Goal: Task Accomplishment & Management: Manage account settings

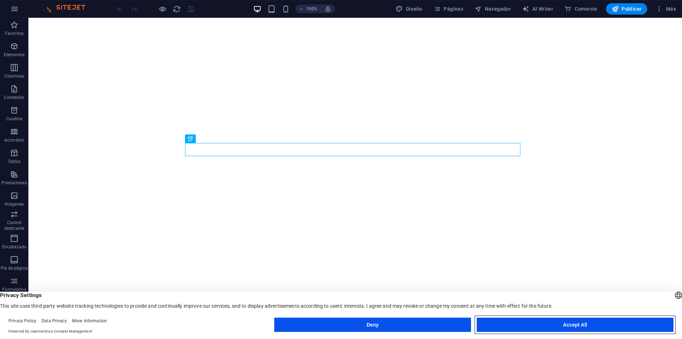
click at [548, 325] on button "Accept All" at bounding box center [575, 324] width 197 height 14
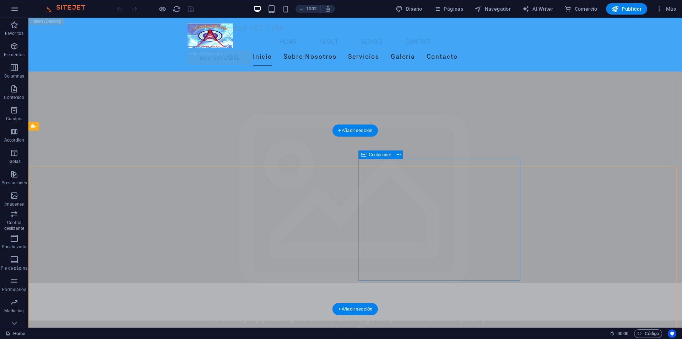
scroll to position [1527, 0]
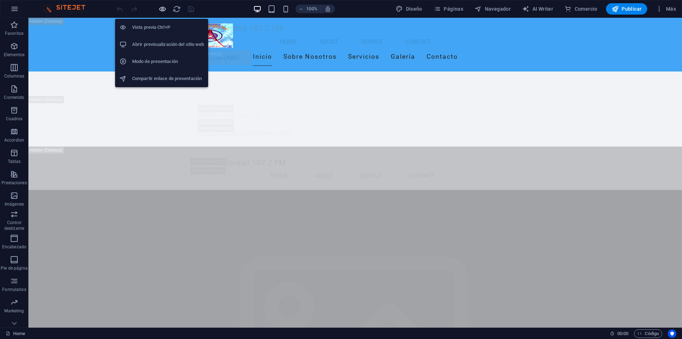
drag, startPoint x: 160, startPoint y: 9, endPoint x: 298, endPoint y: 43, distance: 142.0
click at [160, 9] on icon "button" at bounding box center [162, 9] width 8 height 8
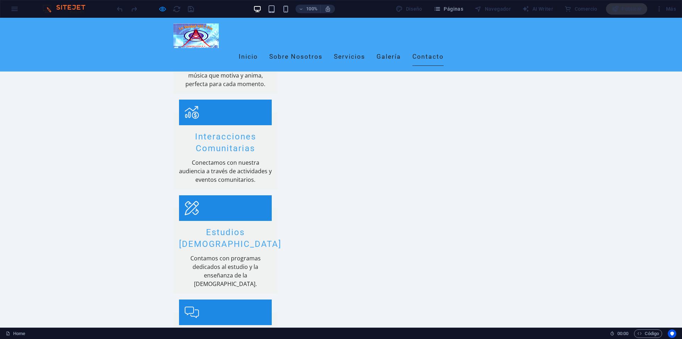
scroll to position [983, 0]
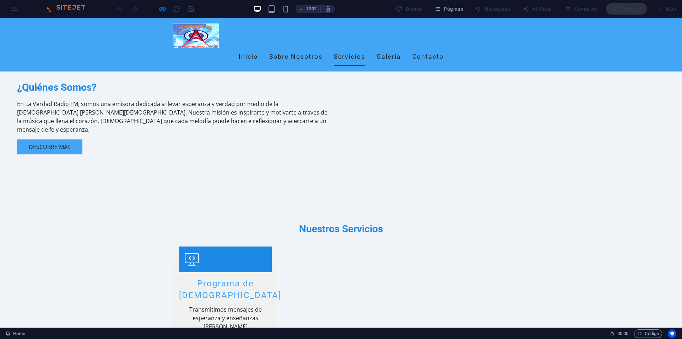
scroll to position [209, 0]
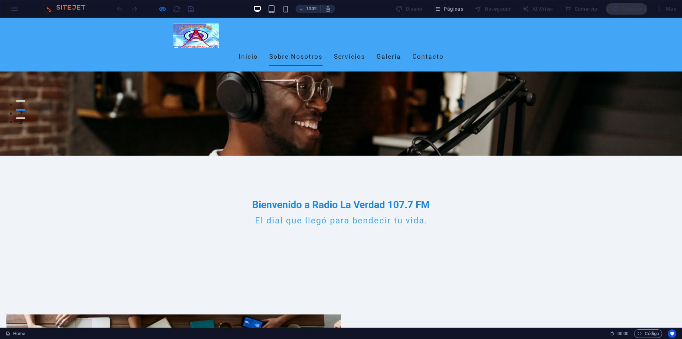
drag, startPoint x: 678, startPoint y: 29, endPoint x: 631, endPoint y: 34, distance: 47.5
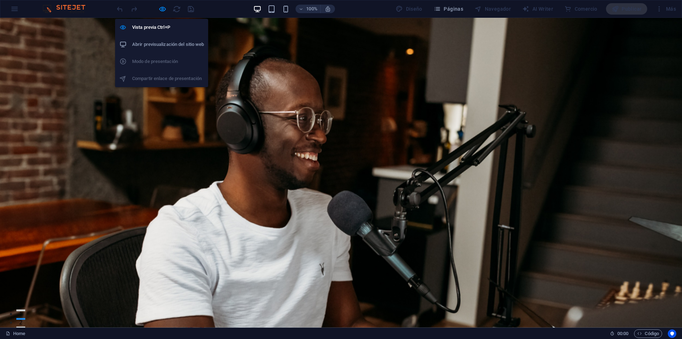
drag, startPoint x: 164, startPoint y: 44, endPoint x: 214, endPoint y: 32, distance: 51.7
click at [164, 44] on h6 "Abrir previsualización del sitio web" at bounding box center [168, 44] width 72 height 9
click at [159, 8] on icon "button" at bounding box center [162, 9] width 8 height 8
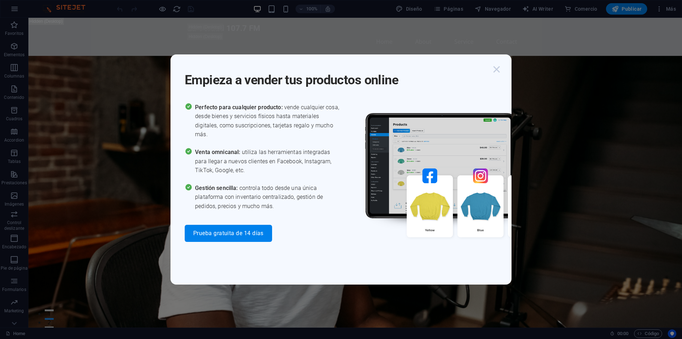
drag, startPoint x: 500, startPoint y: 68, endPoint x: 499, endPoint y: 72, distance: 4.3
click at [499, 68] on icon "button" at bounding box center [496, 69] width 13 height 13
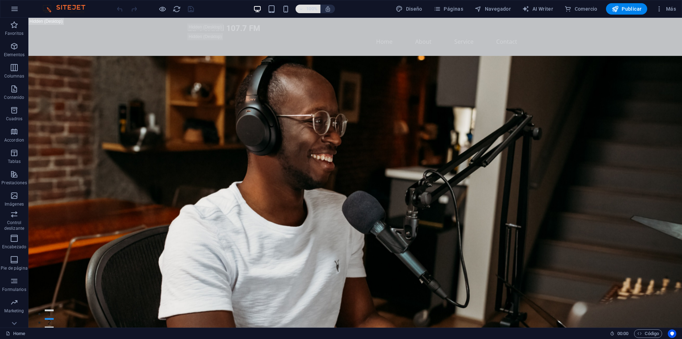
click at [301, 9] on icon "button" at bounding box center [300, 9] width 5 height 5
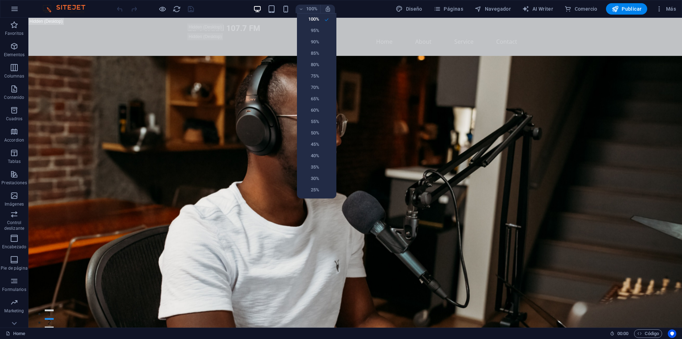
click at [210, 9] on div at bounding box center [341, 169] width 682 height 339
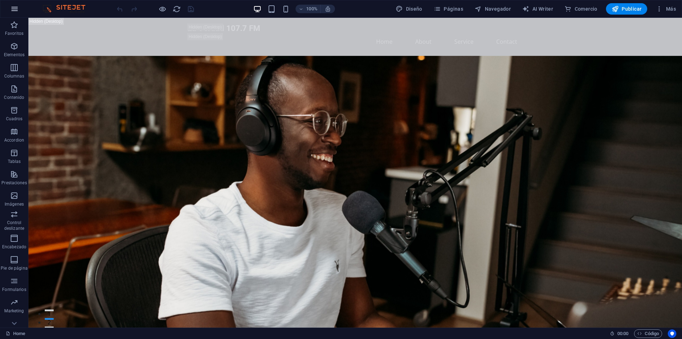
click at [16, 9] on icon "button" at bounding box center [14, 9] width 9 height 9
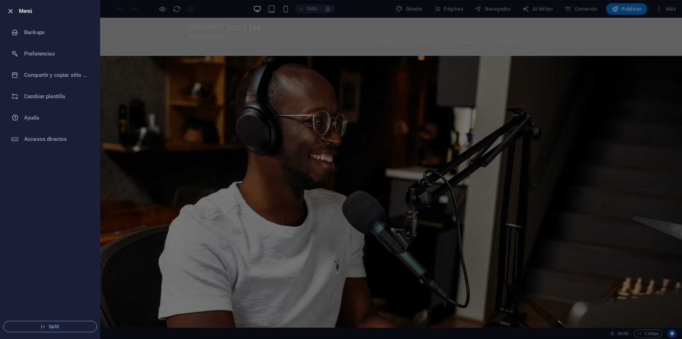
click at [10, 9] on icon "button" at bounding box center [10, 11] width 8 height 8
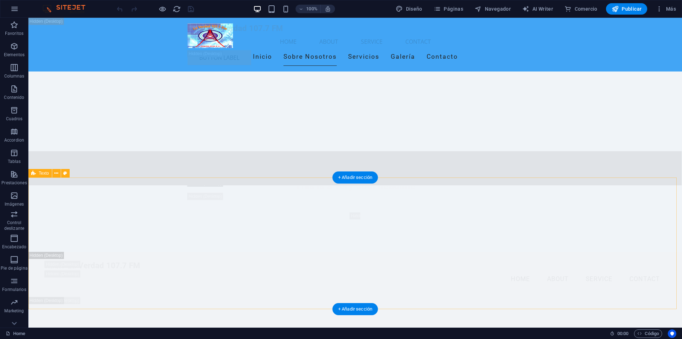
scroll to position [1706, 0]
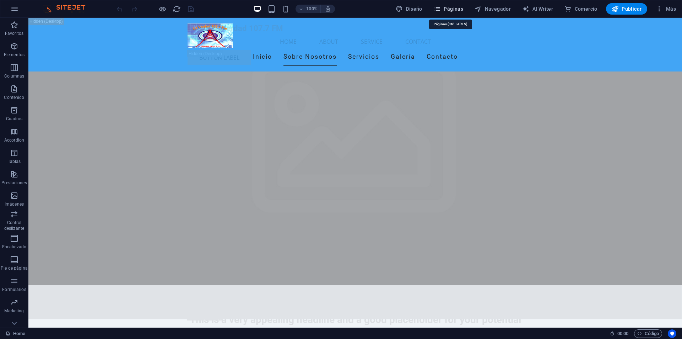
click at [450, 11] on span "Páginas" at bounding box center [448, 8] width 29 height 7
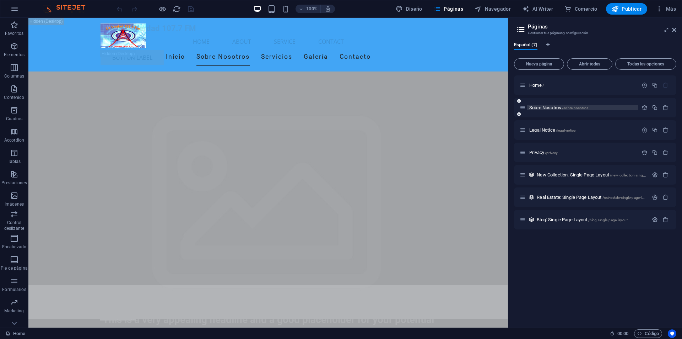
click at [604, 109] on p "Sobre Nosotros /sobre-nosotros" at bounding box center [582, 107] width 107 height 5
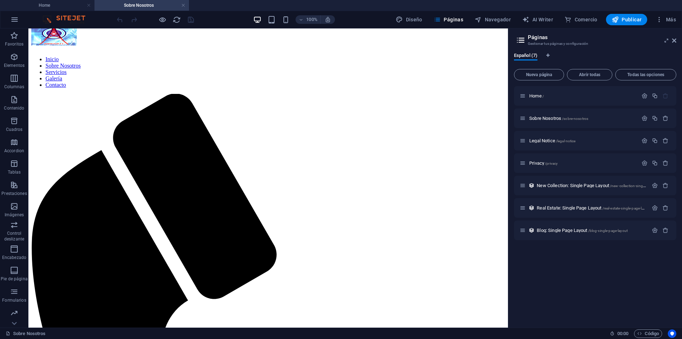
scroll to position [301, 0]
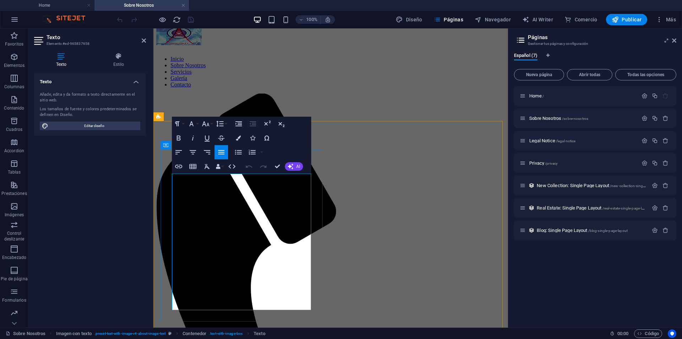
scroll to position [117, 0]
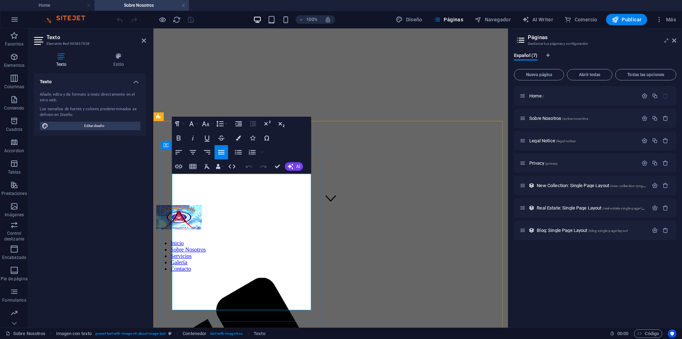
click at [573, 165] on p "Privacy /privacy" at bounding box center [582, 163] width 107 height 5
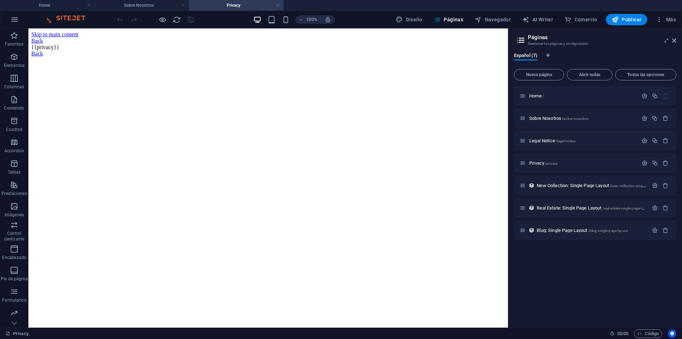
scroll to position [0, 0]
click at [579, 137] on div "Legal Notice /legal-notice" at bounding box center [579, 140] width 118 height 8
click at [585, 141] on p "Legal Notice /legal-notice" at bounding box center [582, 140] width 107 height 5
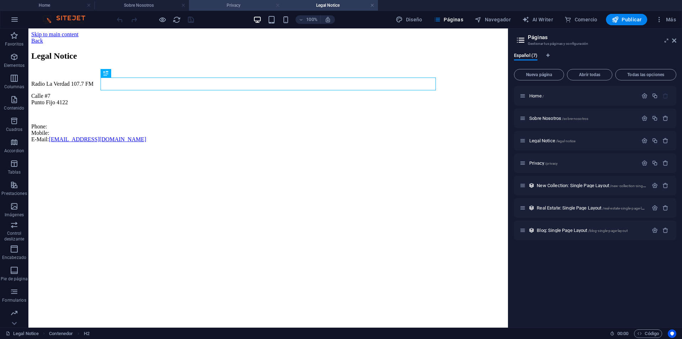
click at [280, 5] on link at bounding box center [278, 5] width 4 height 7
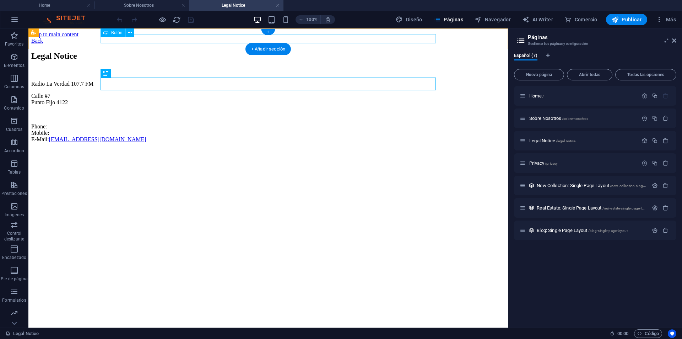
click at [113, 40] on div "Back" at bounding box center [268, 41] width 474 height 6
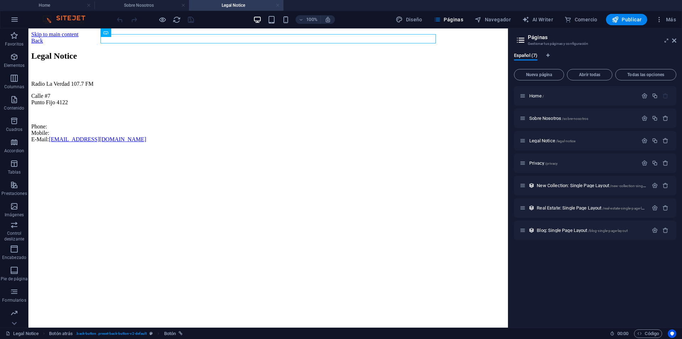
click at [278, 3] on link at bounding box center [278, 5] width 4 height 7
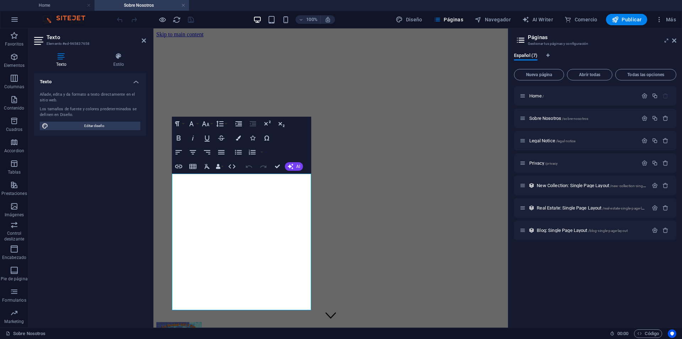
scroll to position [117, 0]
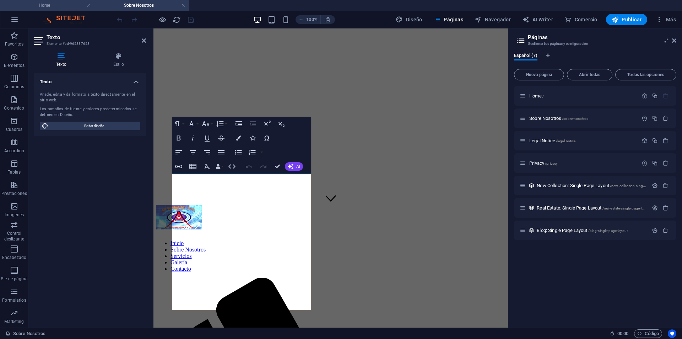
click at [36, 4] on h4 "Home" at bounding box center [47, 5] width 94 height 8
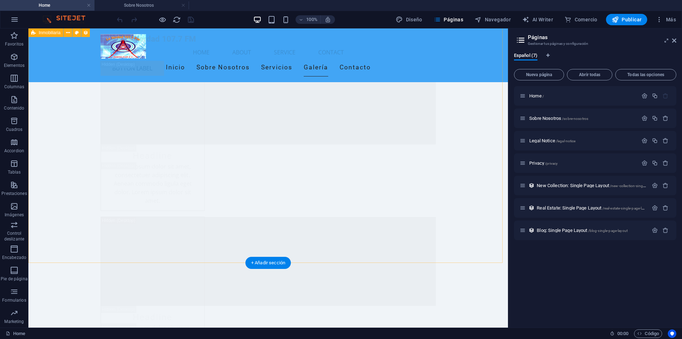
scroll to position [8701, 0]
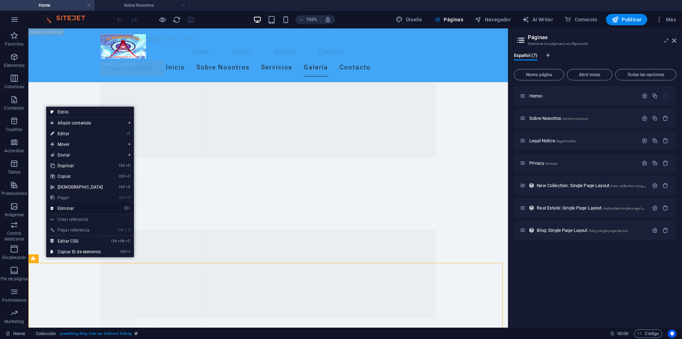
click at [72, 210] on link "⌦ Eliminar" at bounding box center [76, 208] width 61 height 11
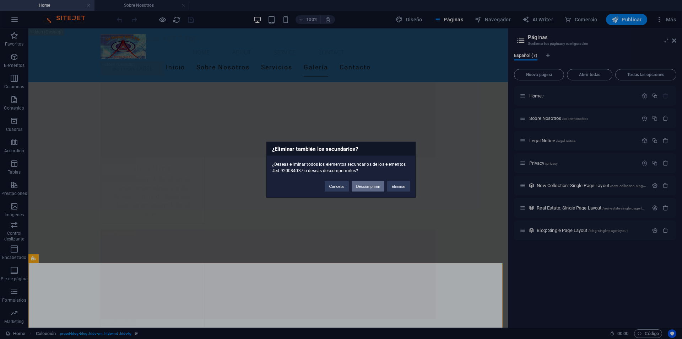
click at [374, 185] on button "Descomprimir" at bounding box center [368, 185] width 33 height 11
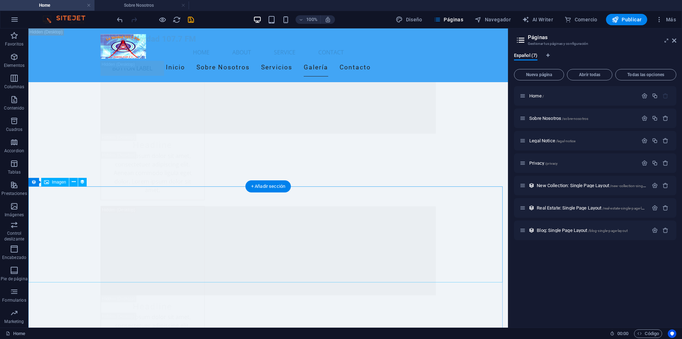
scroll to position [9269, 0]
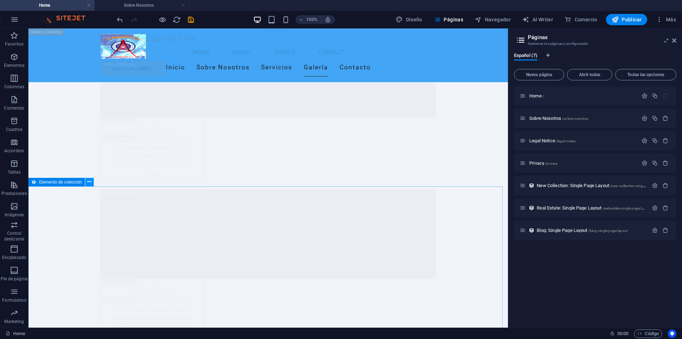
click at [88, 181] on icon at bounding box center [89, 181] width 4 height 7
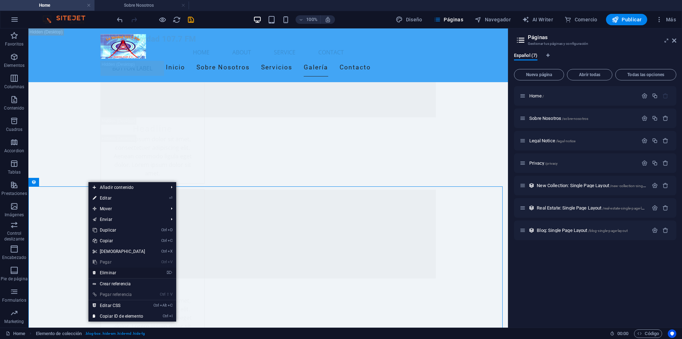
click at [115, 270] on link "⌦ Eliminar" at bounding box center [118, 272] width 61 height 11
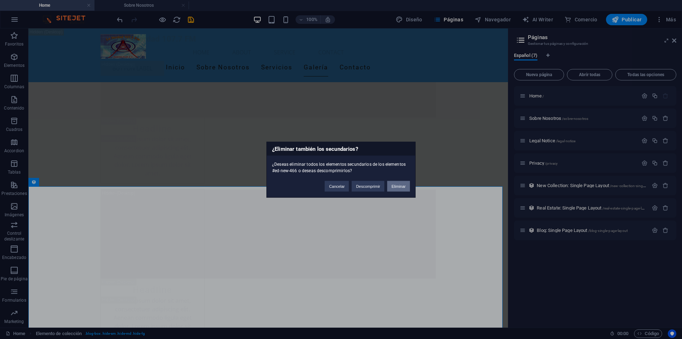
click at [403, 189] on button "Eliminar" at bounding box center [398, 185] width 23 height 11
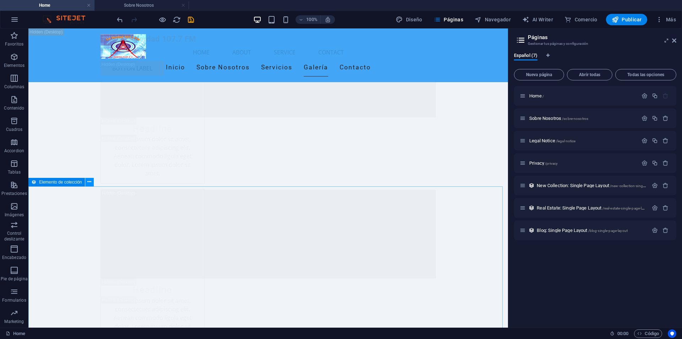
click at [92, 182] on button at bounding box center [89, 182] width 9 height 9
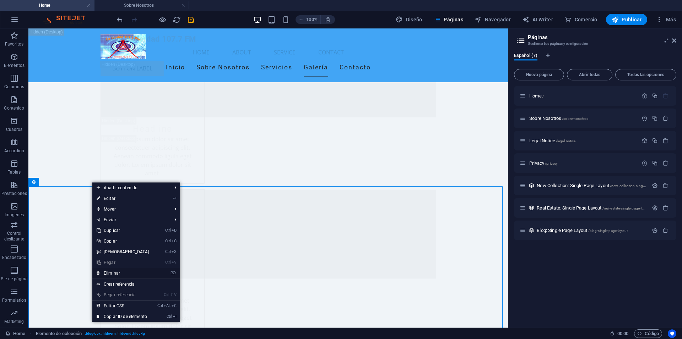
click at [121, 275] on link "⌦ Eliminar" at bounding box center [122, 272] width 61 height 11
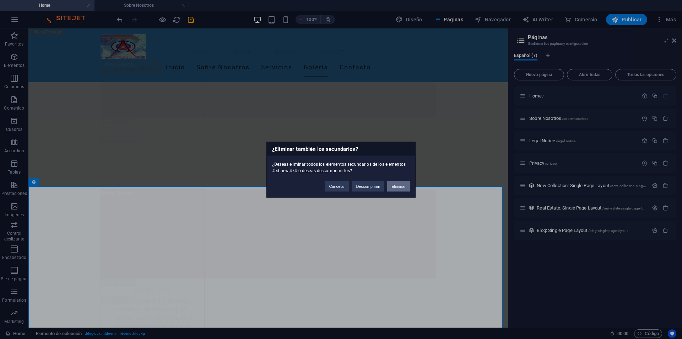
click at [400, 185] on button "Eliminar" at bounding box center [398, 185] width 23 height 11
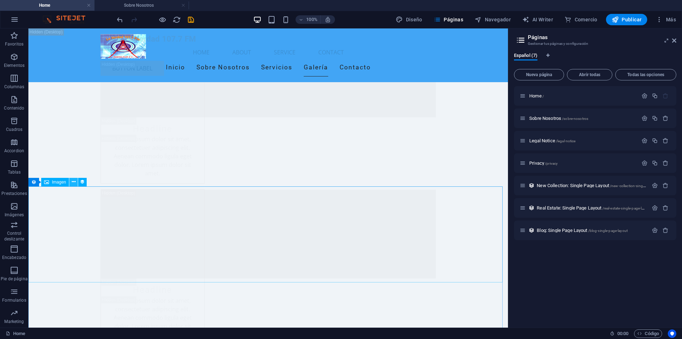
click at [76, 180] on button at bounding box center [73, 182] width 9 height 9
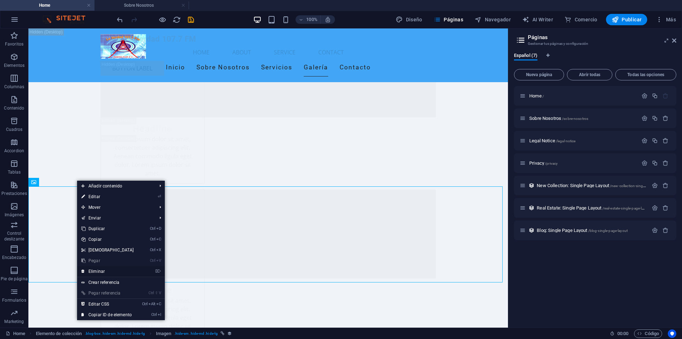
click at [129, 271] on link "⌦ Eliminar" at bounding box center [107, 271] width 61 height 11
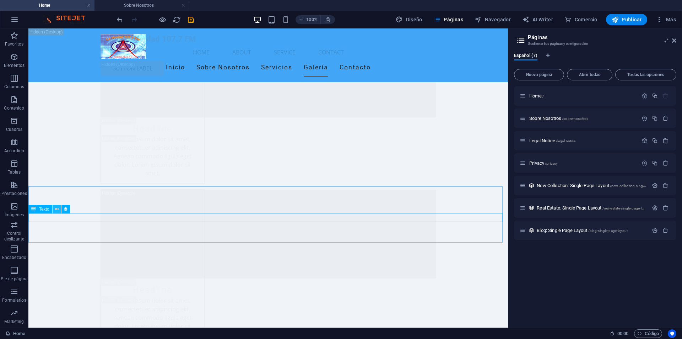
click at [58, 208] on icon at bounding box center [57, 208] width 4 height 7
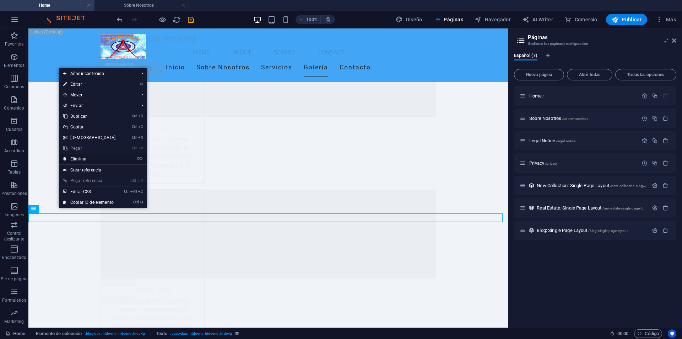
click at [86, 157] on link "⌦ Eliminar" at bounding box center [89, 158] width 61 height 11
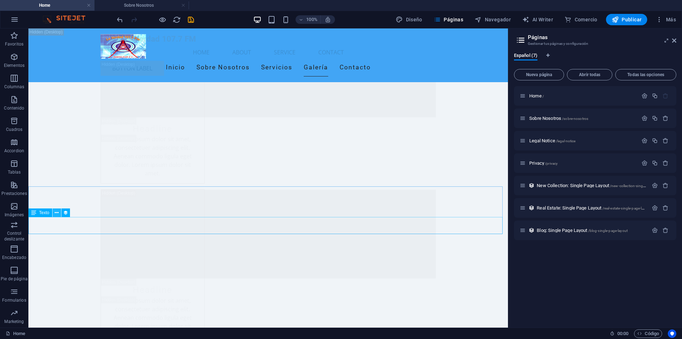
click at [58, 210] on icon at bounding box center [57, 212] width 4 height 7
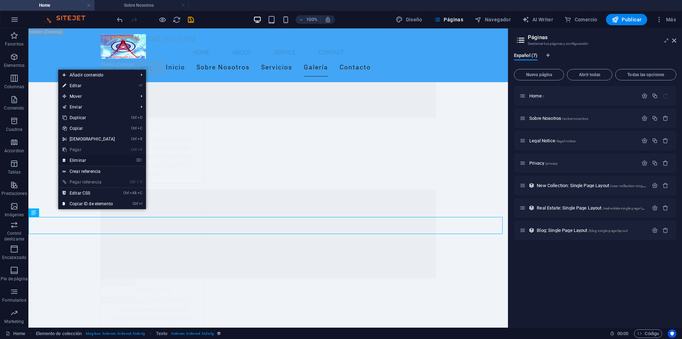
click at [87, 161] on link "⌦ Eliminar" at bounding box center [88, 160] width 61 height 11
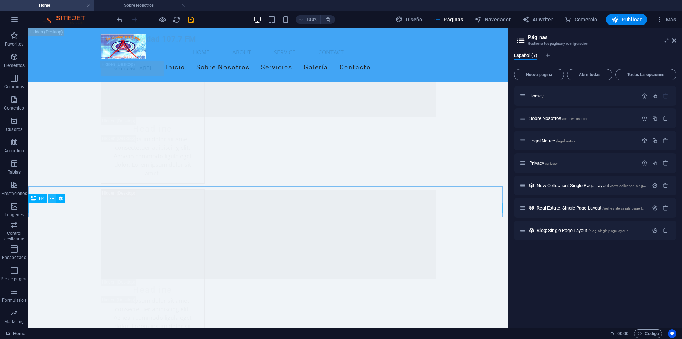
click at [51, 197] on icon at bounding box center [52, 198] width 4 height 7
click at [631, 230] on p "Blog: Single Page Layout /blog-single-page-layout" at bounding box center [591, 230] width 109 height 5
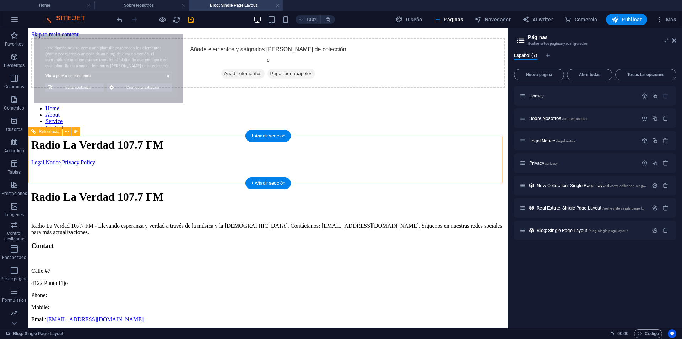
scroll to position [0, 0]
select select "68c061b97a4653fd280db23a"
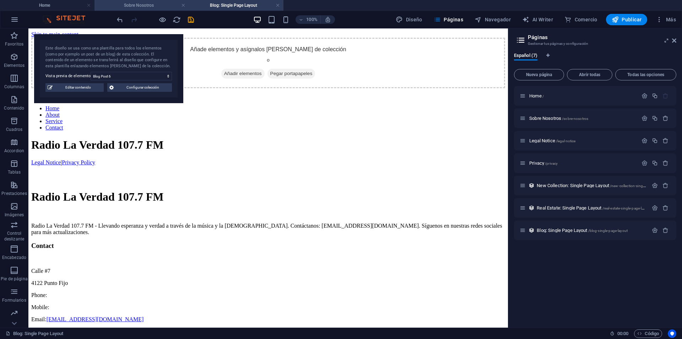
click at [139, 9] on h4 "Sobre Nosotros" at bounding box center [141, 5] width 94 height 8
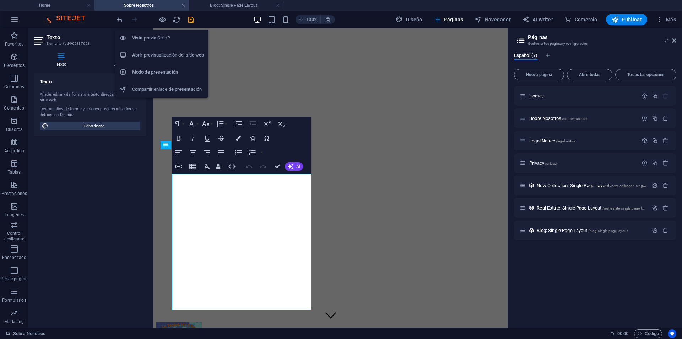
scroll to position [117, 0]
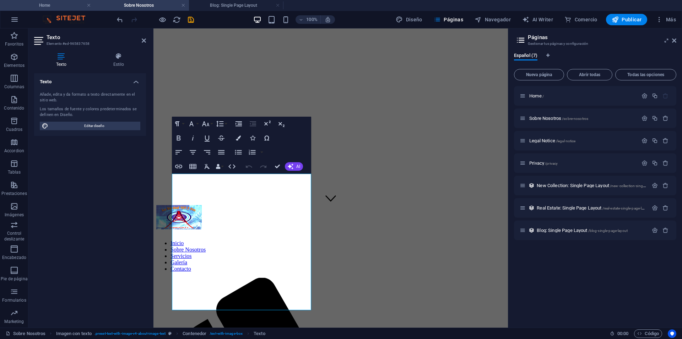
drag, startPoint x: 59, startPoint y: 4, endPoint x: 325, endPoint y: 114, distance: 287.9
click at [59, 4] on h4 "Home" at bounding box center [47, 5] width 94 height 8
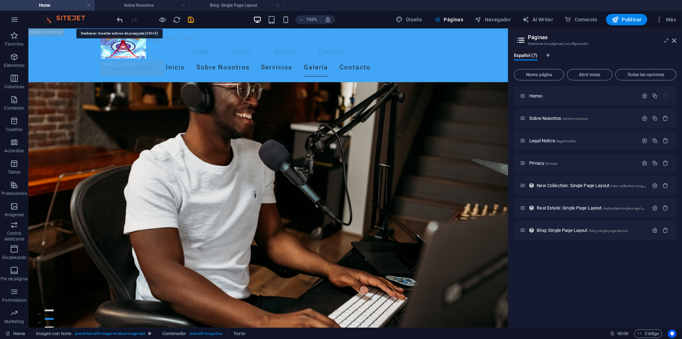
click at [121, 20] on icon "undo" at bounding box center [120, 20] width 8 height 8
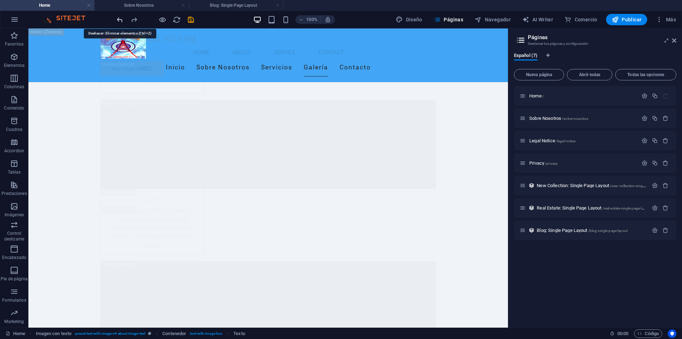
click at [120, 18] on icon "undo" at bounding box center [120, 20] width 8 height 8
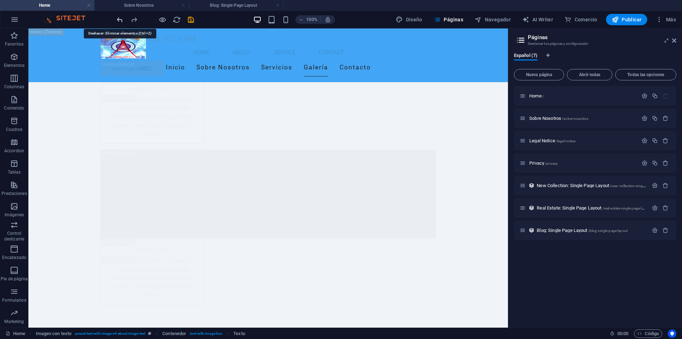
click at [120, 18] on icon "undo" at bounding box center [120, 20] width 8 height 8
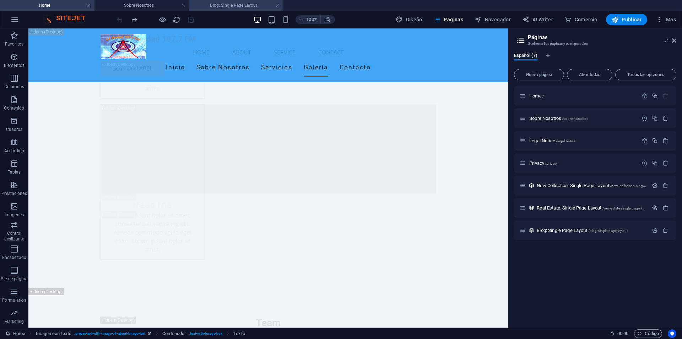
click at [146, 6] on h4 "Sobre Nosotros" at bounding box center [141, 5] width 94 height 8
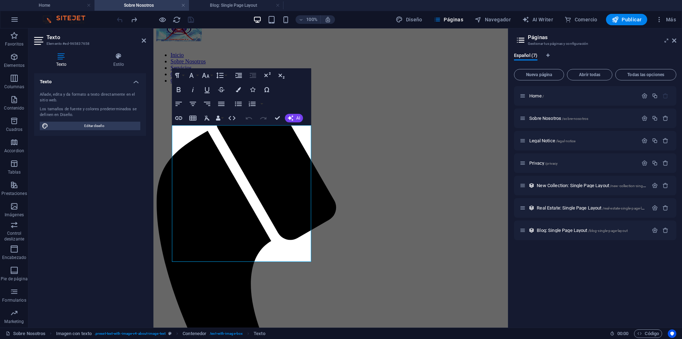
scroll to position [340, 0]
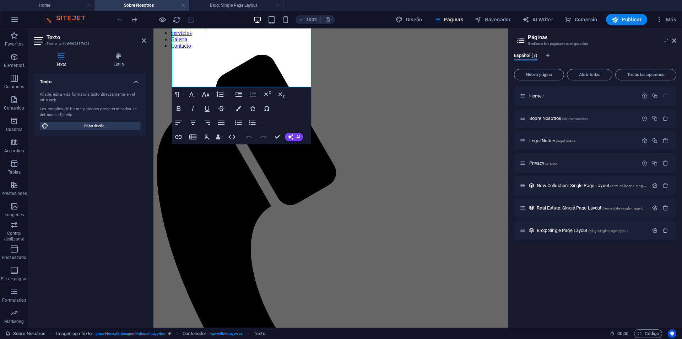
drag, startPoint x: 504, startPoint y: 99, endPoint x: 664, endPoint y: 262, distance: 227.8
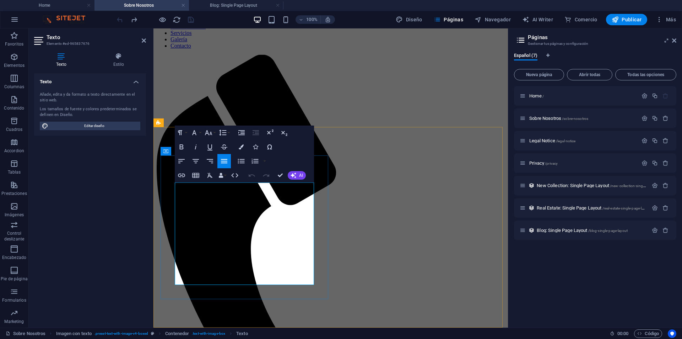
click at [99, 17] on div "100% Diseño Páginas Navegador AI Writer Comercio Publicar Más" at bounding box center [340, 19] width 681 height 17
click at [221, 17] on div "100% Diseño Páginas Navegador AI Writer Comercio Publicar Más" at bounding box center [396, 19] width 563 height 11
click at [225, 5] on h4 "Blog: Single Page Layout" at bounding box center [236, 5] width 94 height 8
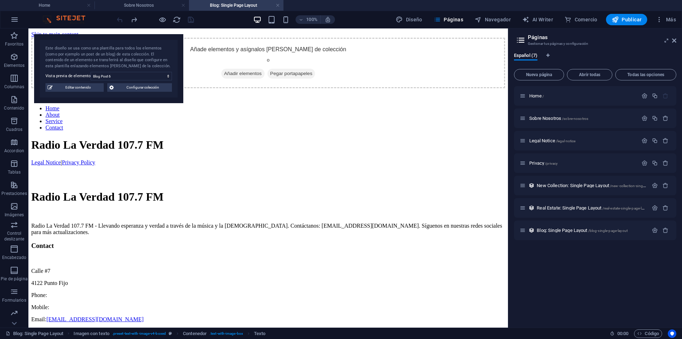
scroll to position [0, 0]
click at [153, 88] on span "Configurar colección" at bounding box center [143, 87] width 54 height 9
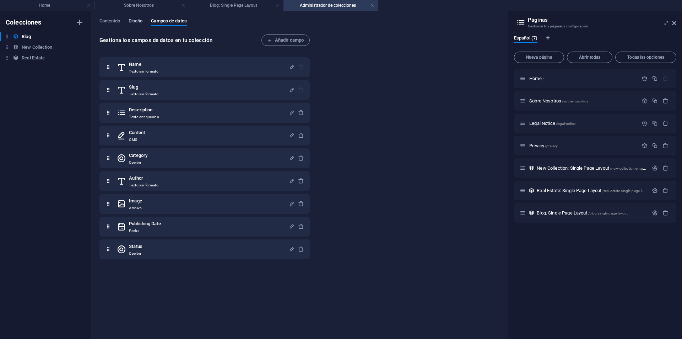
click at [137, 18] on span "Diseño" at bounding box center [136, 22] width 14 height 10
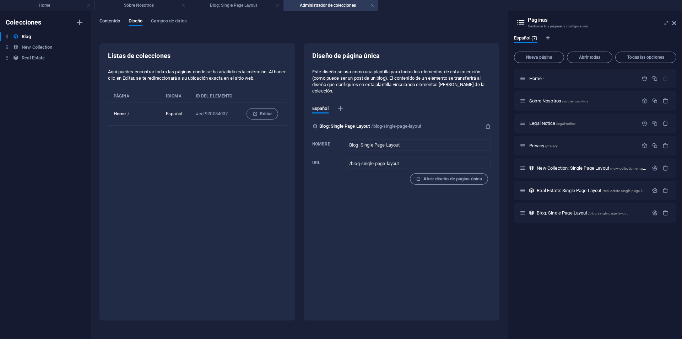
click at [115, 21] on span "Contenido" at bounding box center [109, 22] width 21 height 10
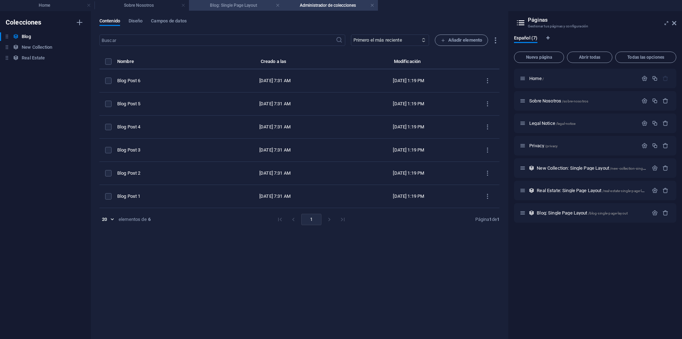
click at [243, 8] on h4 "Blog: Single Page Layout" at bounding box center [236, 5] width 94 height 8
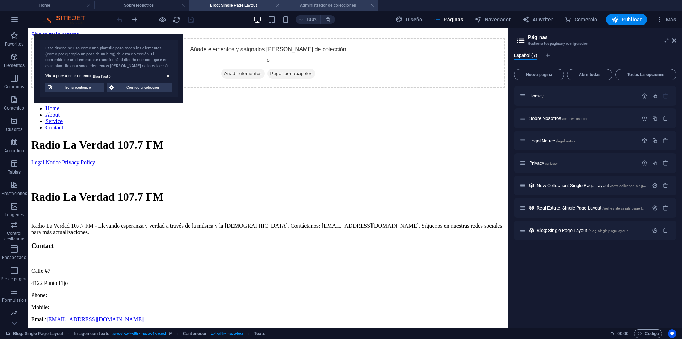
click at [301, 8] on h4 "Administrador de colecciones" at bounding box center [330, 5] width 94 height 8
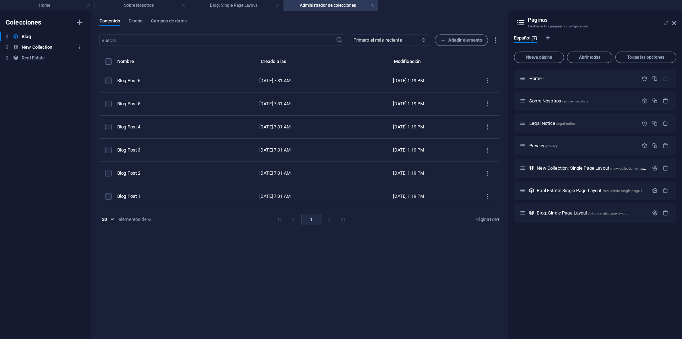
click at [34, 45] on h6 "New Collection" at bounding box center [37, 47] width 31 height 9
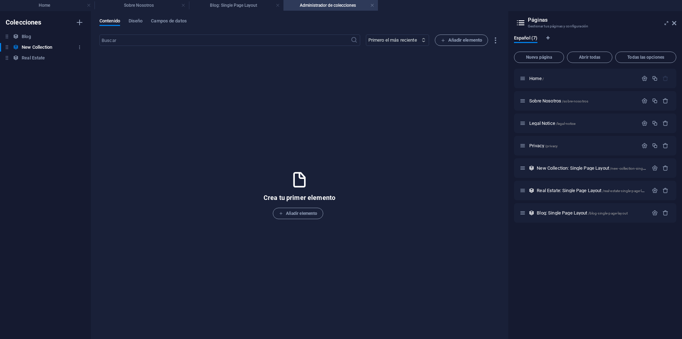
click at [37, 49] on h6 "New Collection" at bounding box center [37, 47] width 31 height 9
click at [34, 56] on h6 "Real Estate" at bounding box center [33, 58] width 23 height 9
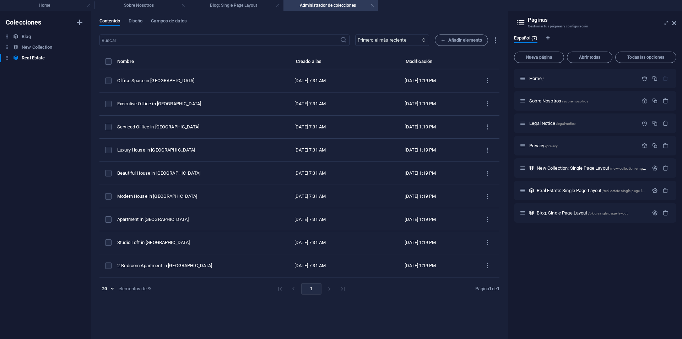
click at [327, 288] on li "pagination navigation" at bounding box center [329, 288] width 13 height 11
click at [139, 23] on span "Diseño" at bounding box center [136, 22] width 14 height 10
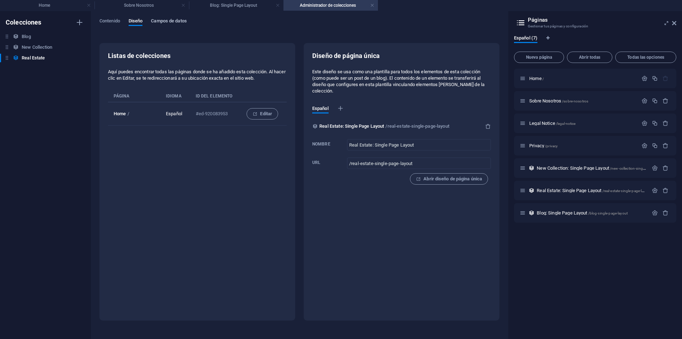
click at [157, 19] on span "Campos de datos" at bounding box center [169, 22] width 36 height 10
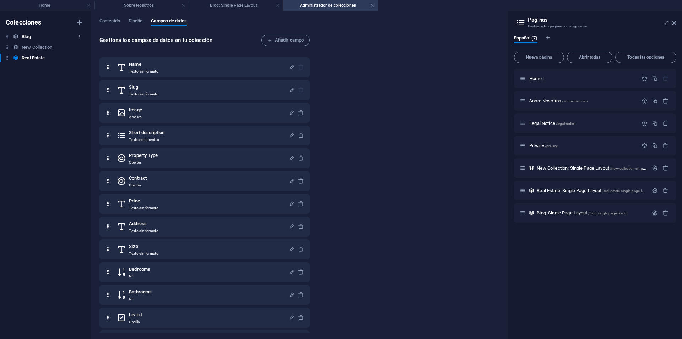
click at [29, 33] on h6 "Blog" at bounding box center [26, 36] width 9 height 9
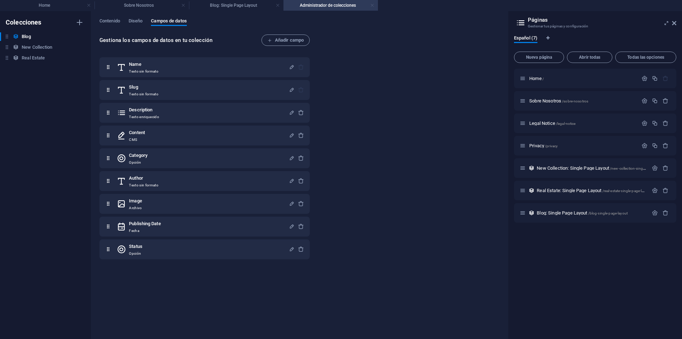
click at [371, 4] on link at bounding box center [372, 5] width 4 height 7
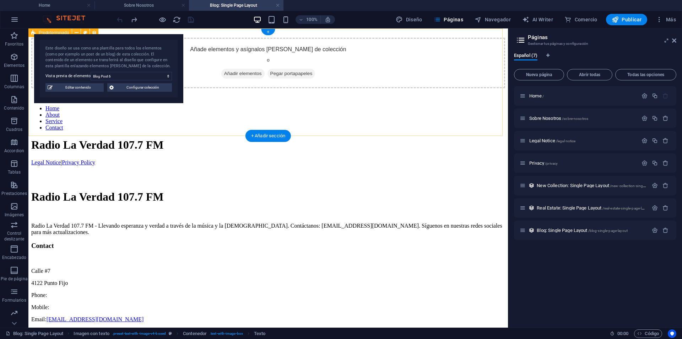
click at [480, 65] on div "Añade elementos y asígnalos [PERSON_NAME] de colección o Añadir elementos Pegar…" at bounding box center [268, 63] width 474 height 50
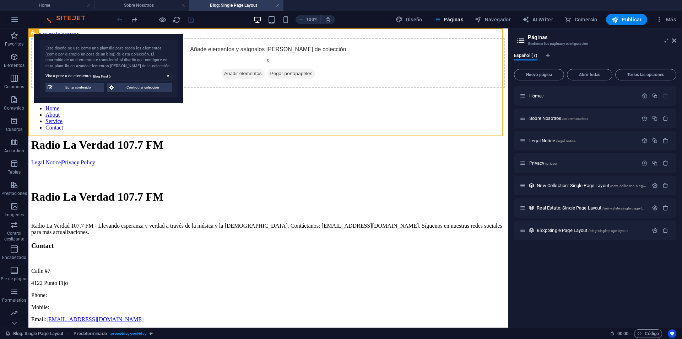
click at [357, 16] on div "100% Diseño Páginas Navegador AI Writer Comercio Publicar Más" at bounding box center [396, 19] width 563 height 11
click at [358, 19] on div "100% Diseño Páginas Navegador AI Writer Comercio Publicar Más" at bounding box center [396, 19] width 563 height 11
click at [361, 18] on div "100% Diseño Páginas Navegador AI Writer Comercio Publicar Más" at bounding box center [396, 19] width 563 height 11
click at [365, 16] on div "100% Diseño Páginas Navegador AI Writer Comercio Publicar Más" at bounding box center [396, 19] width 563 height 11
click at [367, 16] on div "100% Diseño Páginas Navegador AI Writer Comercio Publicar Más" at bounding box center [396, 19] width 563 height 11
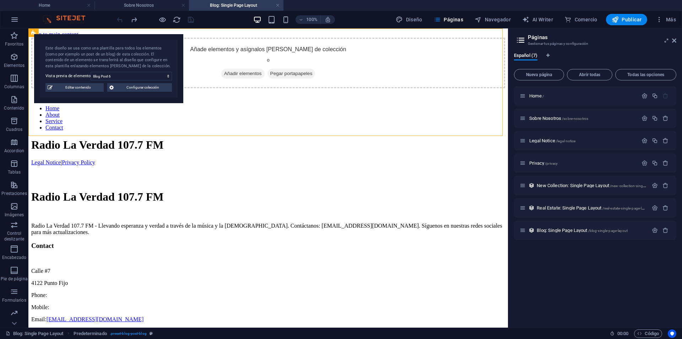
click at [220, 17] on div "100% Diseño Páginas Navegador AI Writer Comercio Publicar Más" at bounding box center [396, 19] width 563 height 11
click at [218, 15] on div "100% Diseño Páginas Navegador AI Writer Comercio Publicar Más" at bounding box center [396, 19] width 563 height 11
click at [368, 15] on div "100% Diseño Páginas Navegador AI Writer Comercio Publicar Más" at bounding box center [396, 19] width 563 height 11
click at [366, 16] on div "100% Diseño Páginas Navegador AI Writer Comercio Publicar Más" at bounding box center [396, 19] width 563 height 11
drag, startPoint x: 222, startPoint y: 16, endPoint x: 326, endPoint y: 18, distance: 104.1
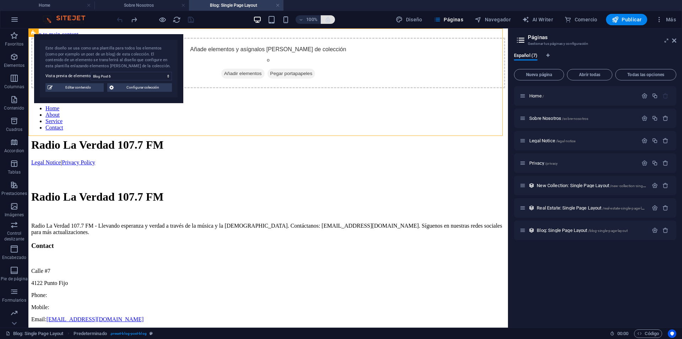
click at [222, 16] on div "100% Diseño Páginas Navegador AI Writer Comercio Publicar Más" at bounding box center [396, 19] width 563 height 11
click at [365, 16] on div "100% Diseño Páginas Navegador AI Writer Comercio Publicar Más" at bounding box center [396, 19] width 563 height 11
drag, startPoint x: 366, startPoint y: 17, endPoint x: 329, endPoint y: 24, distance: 38.3
click at [367, 16] on div "100% Diseño Páginas Navegador AI Writer Comercio Publicar Más" at bounding box center [396, 19] width 563 height 11
click at [221, 15] on div "100% Diseño Páginas Navegador AI Writer Comercio Publicar Más" at bounding box center [396, 19] width 563 height 11
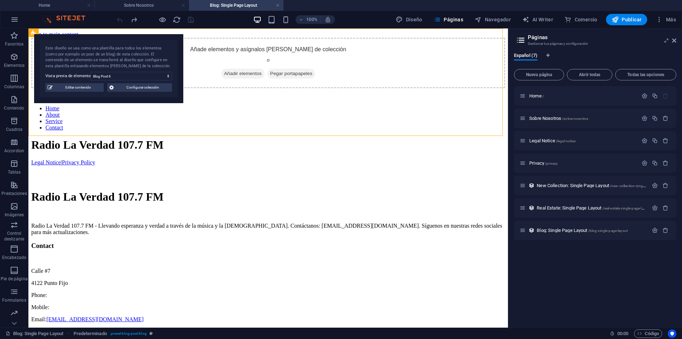
click at [97, 16] on div "100% Diseño Páginas Navegador AI Writer Comercio Publicar Más" at bounding box center [340, 19] width 681 height 17
click at [220, 16] on div "100% Diseño Páginas Navegador AI Writer Comercio Publicar Más" at bounding box center [396, 19] width 563 height 11
click at [368, 16] on div "100% Diseño Páginas Navegador AI Writer Comercio Publicar Más" at bounding box center [396, 19] width 563 height 11
click at [220, 16] on div "100% Diseño Páginas Navegador AI Writer Comercio Publicar Más" at bounding box center [396, 19] width 563 height 11
click at [370, 16] on div "100% Diseño Páginas Navegador AI Writer Comercio Publicar Más" at bounding box center [396, 19] width 563 height 11
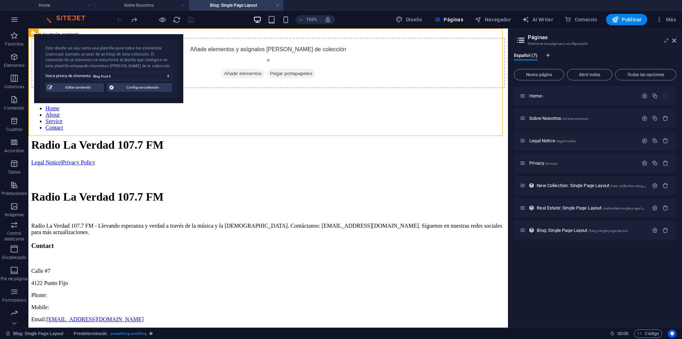
click at [222, 16] on div "100% Diseño Páginas Navegador AI Writer Comercio Publicar Más" at bounding box center [396, 19] width 563 height 11
click at [366, 16] on div "100% Diseño Páginas Navegador AI Writer Comercio Publicar Más" at bounding box center [396, 19] width 563 height 11
click at [635, 77] on span "Todas las opciones" at bounding box center [645, 74] width 55 height 4
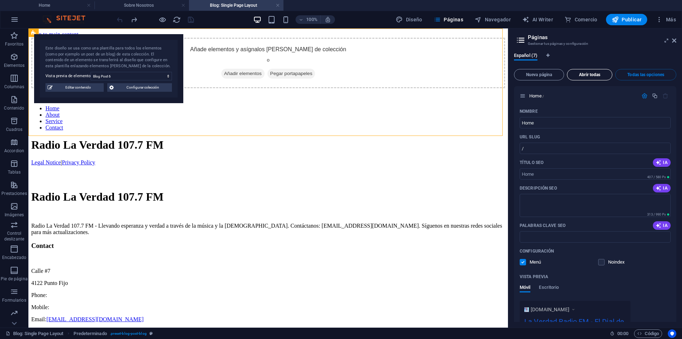
click at [580, 76] on span "Abrir todas" at bounding box center [589, 74] width 39 height 4
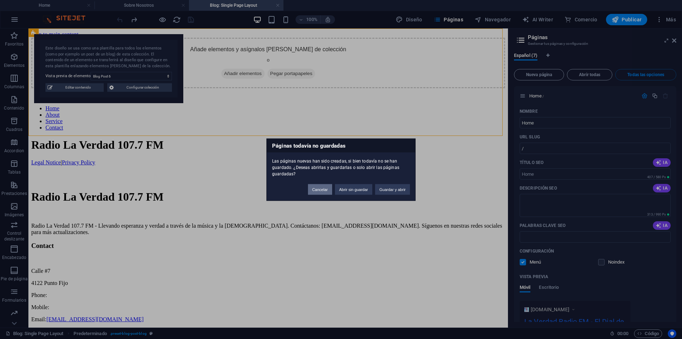
click at [321, 186] on button "Cancelar" at bounding box center [320, 189] width 24 height 11
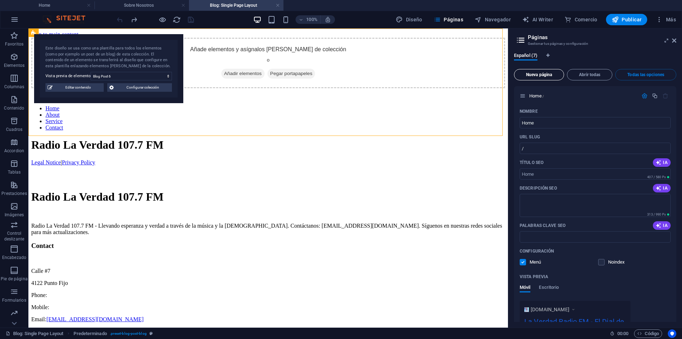
click at [547, 73] on span "Nueva página" at bounding box center [539, 74] width 44 height 4
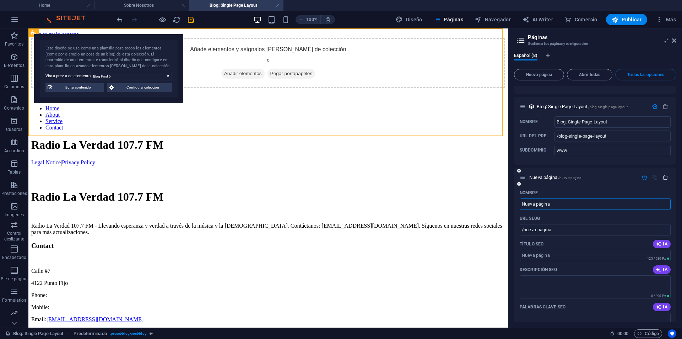
click at [667, 177] on icon "button" at bounding box center [665, 177] width 6 height 6
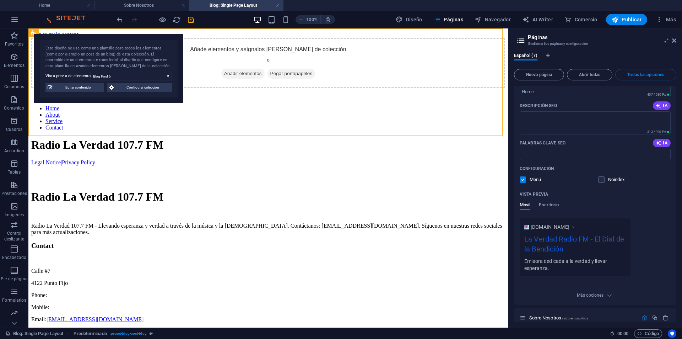
scroll to position [0, 0]
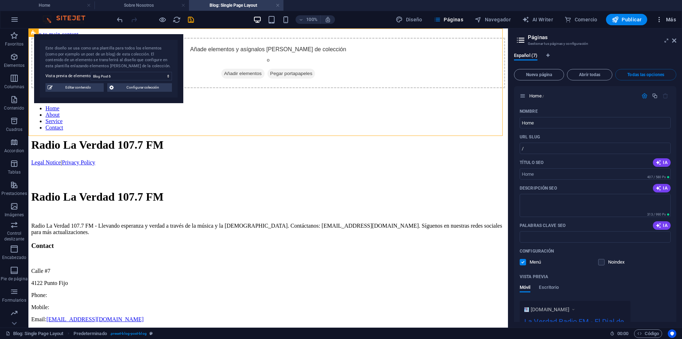
click at [670, 17] on span "Más" at bounding box center [666, 19] width 20 height 7
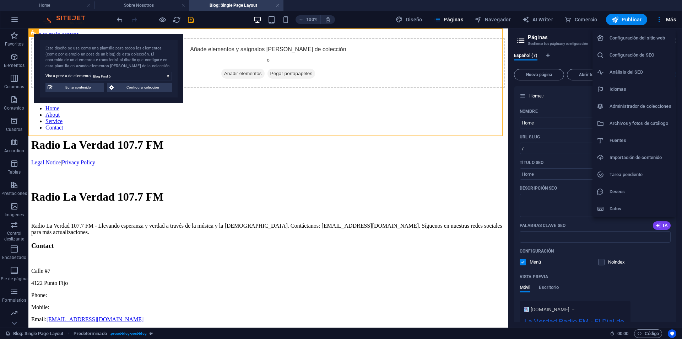
click at [629, 54] on h6 "Configuración de SEO" at bounding box center [641, 55] width 62 height 9
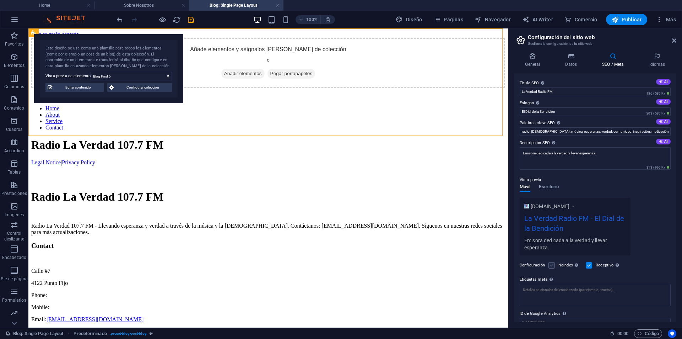
click at [552, 267] on label at bounding box center [551, 265] width 6 height 6
click at [0, 0] on input "Noindex Indica a los buscadores que no incluyan este sitio web en los resultado…" at bounding box center [0, 0] width 0 height 0
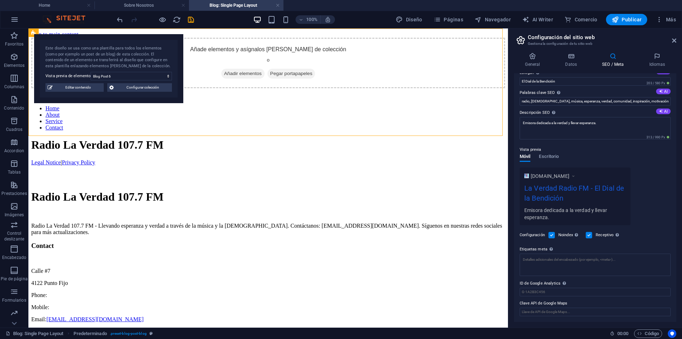
click at [552, 232] on label at bounding box center [551, 235] width 6 height 6
click at [0, 0] on input "Noindex Indica a los buscadores que no incluyan este sitio web en los resultado…" at bounding box center [0, 0] width 0 height 0
click at [656, 220] on div "[DOMAIN_NAME] La Verdad Radio FM - El Dial de la Bendición Emisora dedicada a l…" at bounding box center [595, 196] width 151 height 58
click at [91, 90] on span "Editar contenido" at bounding box center [78, 87] width 47 height 9
select select "Category 2"
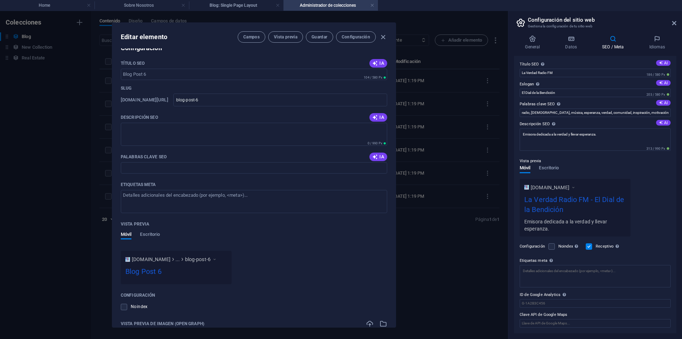
scroll to position [497, 0]
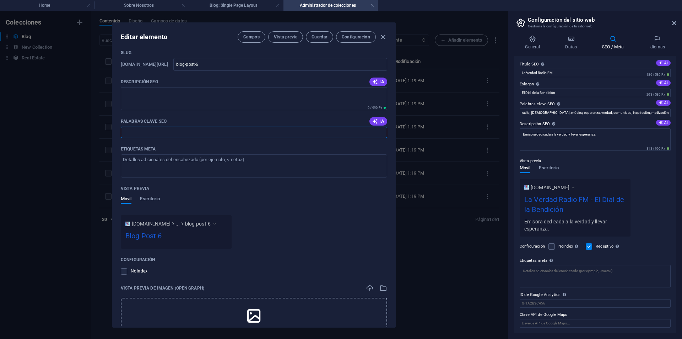
click at [234, 132] on input "Palabras clave SEO" at bounding box center [254, 131] width 266 height 11
type input "E"
drag, startPoint x: 144, startPoint y: 133, endPoint x: 151, endPoint y: 133, distance: 7.1
click at [145, 133] on input "estudios [DEMOGRAPHIC_DATA], [DEMOGRAPHIC_DATA], conocimiento" at bounding box center [254, 131] width 266 height 11
click at [238, 134] on input "estudios [DEMOGRAPHIC_DATA], [DEMOGRAPHIC_DATA], conocimiento" at bounding box center [254, 131] width 266 height 11
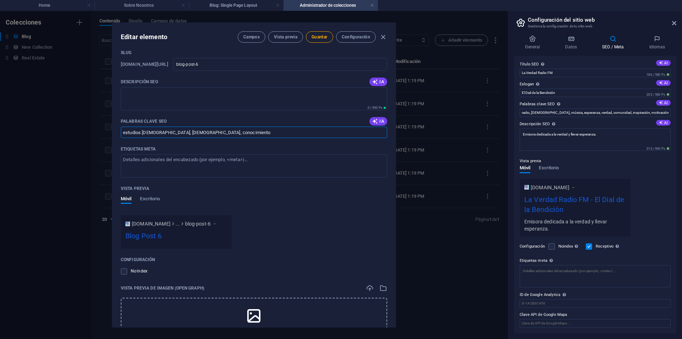
click at [233, 132] on input "estudios [DEMOGRAPHIC_DATA], [DEMOGRAPHIC_DATA], conocimiento" at bounding box center [254, 131] width 266 height 11
type input "estudios [DEMOGRAPHIC_DATA], [DEMOGRAPHIC_DATA], conocimiento"
click at [233, 161] on textarea "Etiquetas meta ​" at bounding box center [254, 165] width 266 height 23
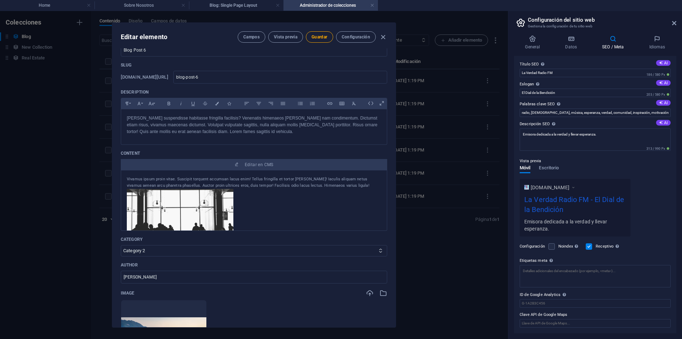
scroll to position [0, 0]
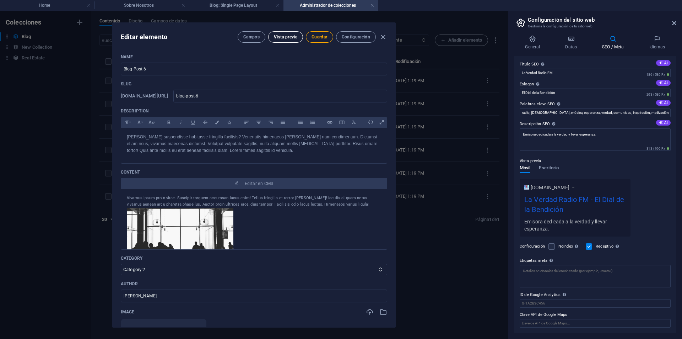
click at [278, 37] on span "Vista previa" at bounding box center [285, 37] width 23 height 6
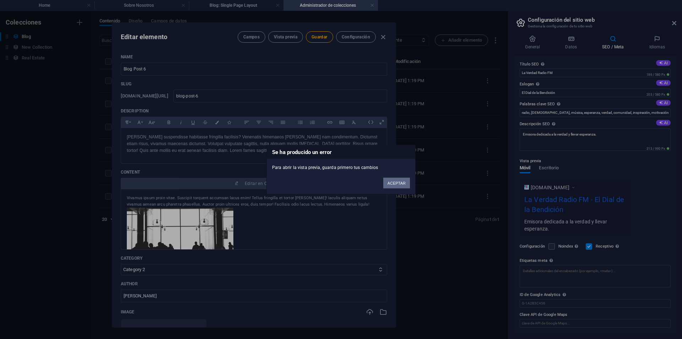
click at [397, 181] on button "ACEPTAR" at bounding box center [396, 182] width 27 height 11
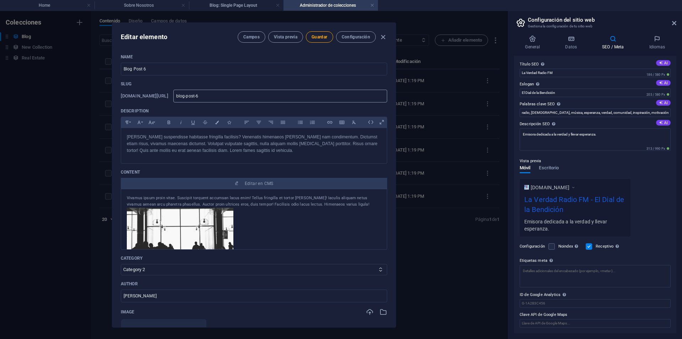
click at [254, 98] on input "blog-post-6" at bounding box center [280, 96] width 214 height 13
type input "blog-post-"
type input "blog-post-e"
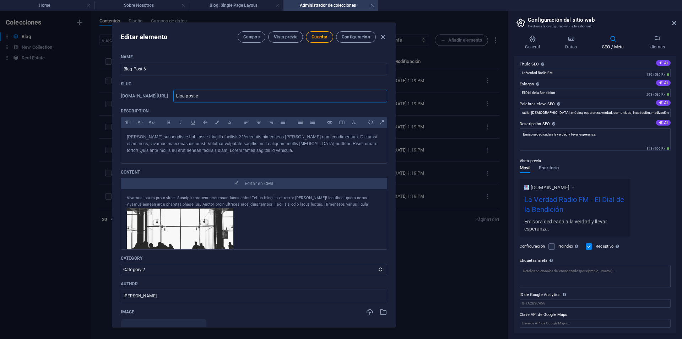
type input "blog-post-es"
type input "blog-post-est"
type input "blog-post-estu"
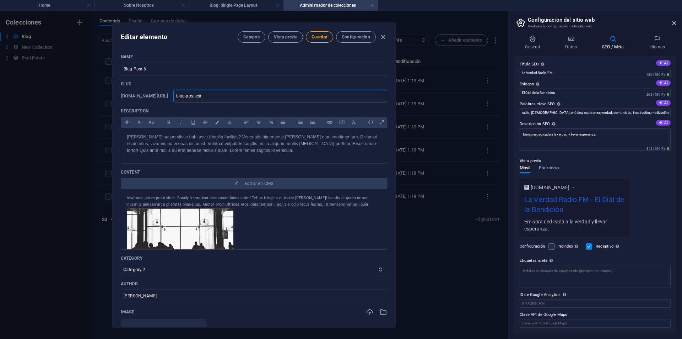
type input "blog-post-estu"
type input "blog-post-estud"
type input "blog-post-estudi"
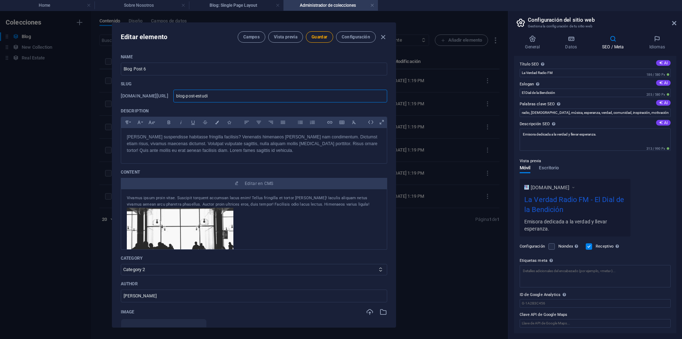
type input "blog-post-estudio"
type input "blog-post-estudios"
type input "blog-post-estudios-"
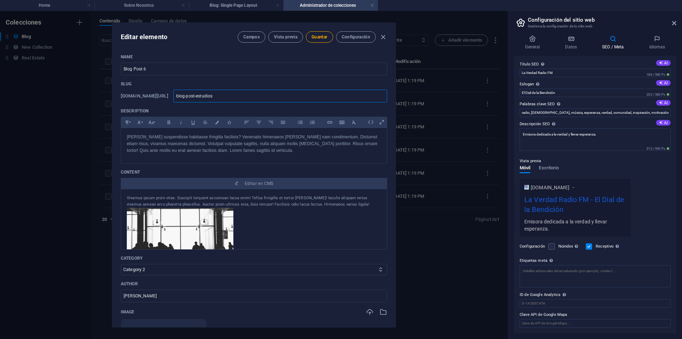
type input "blog-post-estudios-"
type input "blog-post-estudios-b"
type input "blog-post-estudios-bi"
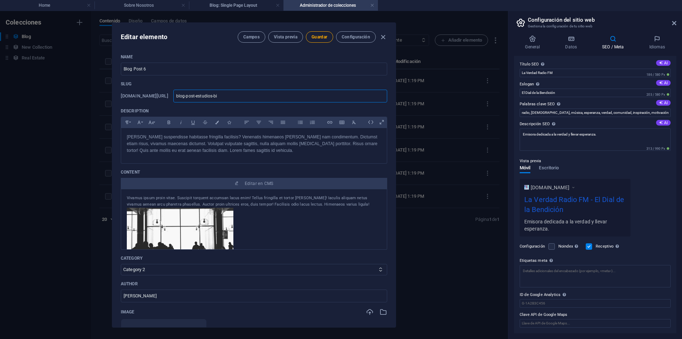
type input "blog-post-estudios-bib"
type input "blog-post-estudios-bibl"
type input "blog-post-estudios-[DEMOGRAPHIC_DATA]"
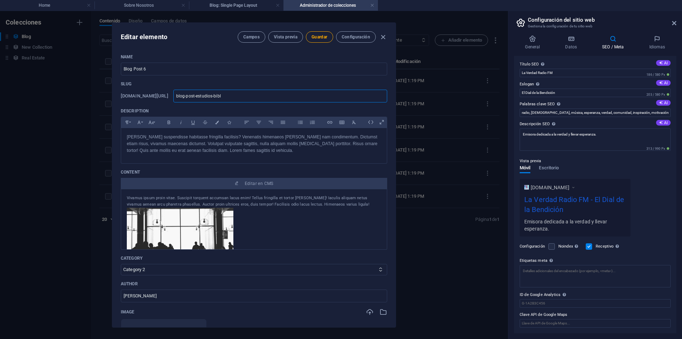
type input "blog-post-estudios-[DEMOGRAPHIC_DATA]"
type input "blog-post-estudios-bibl"
type input "blog-post-estudios-bib"
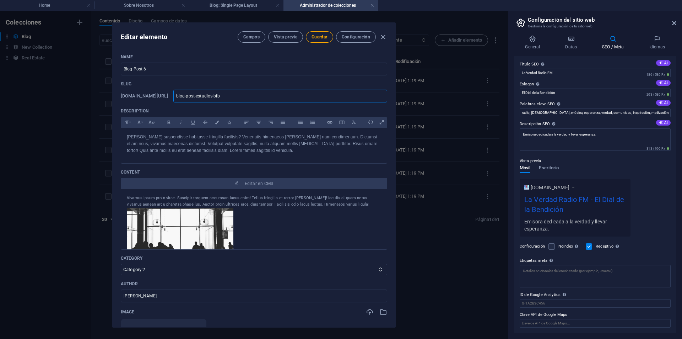
type input "blog-post-estudios-bi"
type input "blog-post-estudios-b"
type input "blog-post-estudios-"
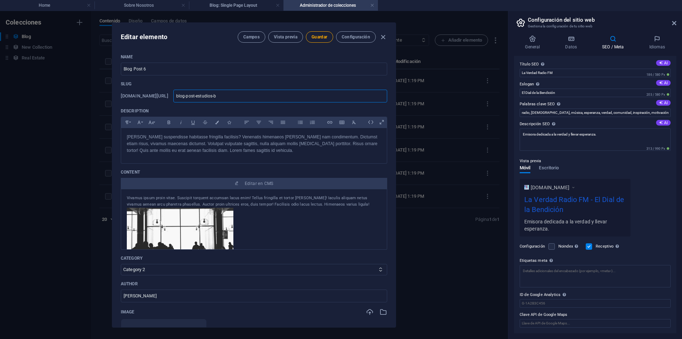
type input "blog-post-estudios-"
type input "blog-post-estudios"
type input "blog-post-estudio"
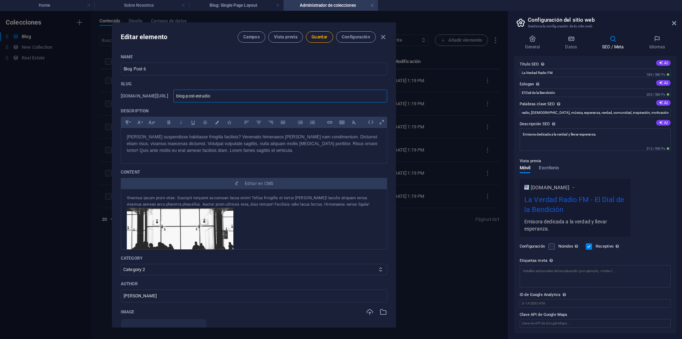
type input "blog-post-estudi"
type input "blog-post-estud"
type input "blog-post-estu"
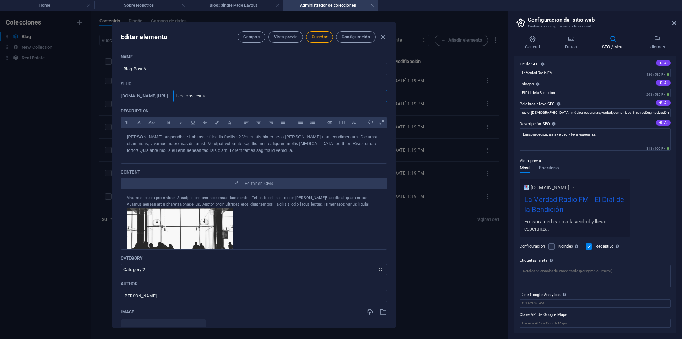
type input "blog-post-estu"
type input "blog-post-est"
type input "blog-post-es"
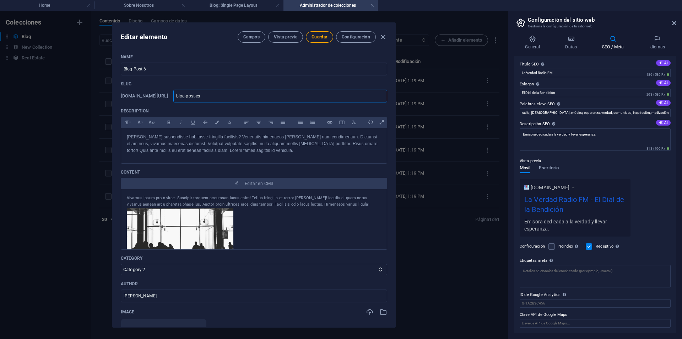
type input "blog-post-e"
type input "blog-post-"
type input "blog-post-e"
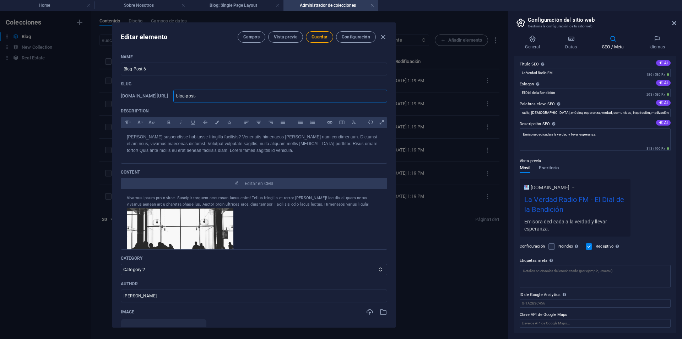
type input "blog-post-e"
type input "blog-post-es"
type input "blog-post-est"
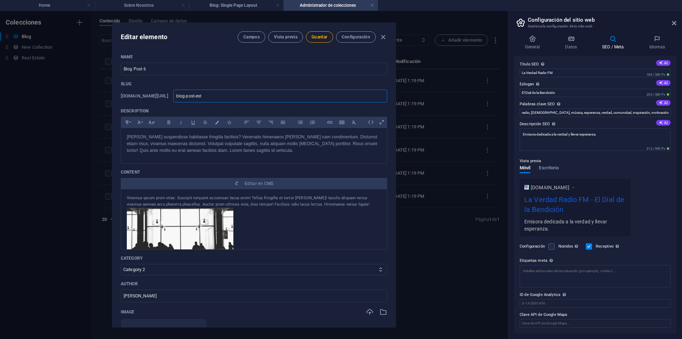
type input "blog-post-estu"
type input "blog-post-estud"
type input "blog-post-estudi"
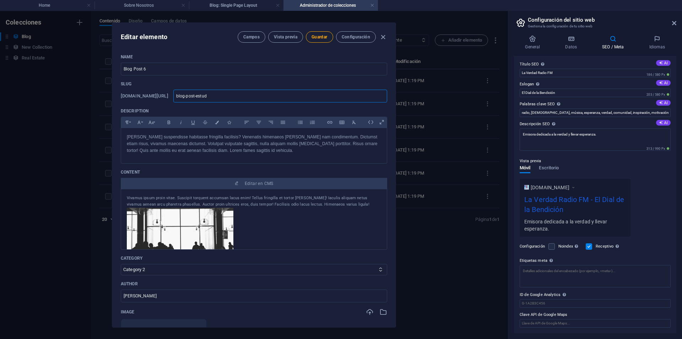
type input "blog-post-estudi"
type input "blog-post-estudis"
type input "blog-post-estudiso"
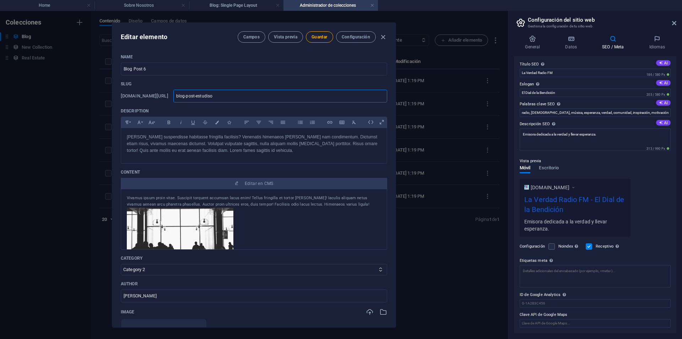
type input "blog-post-estudis"
type input "blog-post-estudi"
type input "blog-post-estudio"
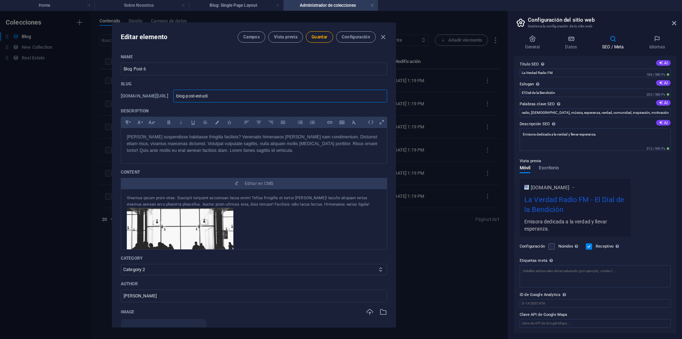
type input "blog-post-estudio"
type input "blog-post-estudios"
click at [242, 94] on input "blog-post-estudios" at bounding box center [280, 96] width 214 height 13
type input "blog-post-estudios"
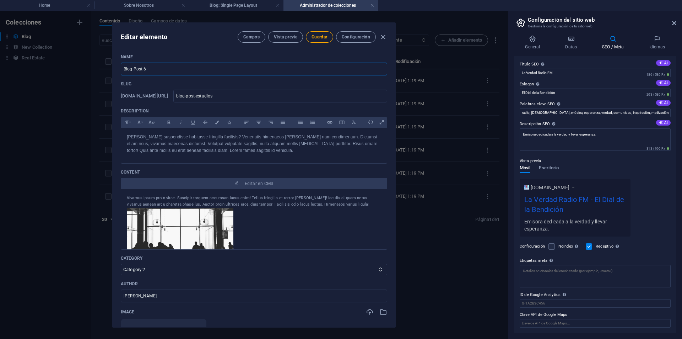
click at [184, 67] on input "Blog Post 6" at bounding box center [254, 69] width 266 height 13
click at [183, 68] on input "Blog Post 6" at bounding box center [254, 69] width 266 height 13
click at [183, 71] on input "Blog Post 6" at bounding box center [254, 69] width 266 height 13
click at [154, 66] on input "Blog Post 6" at bounding box center [254, 69] width 266 height 13
click at [272, 94] on input "blog-post-estudios" at bounding box center [280, 96] width 214 height 13
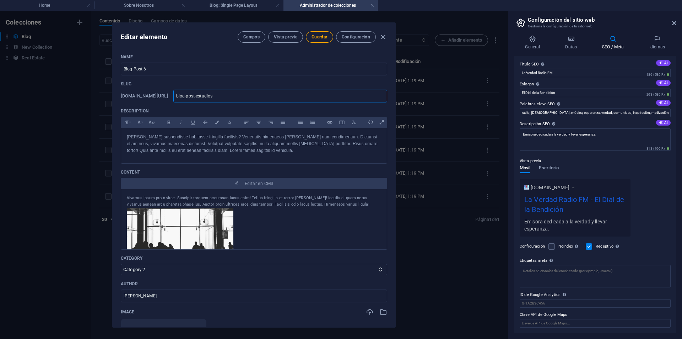
drag, startPoint x: 272, startPoint y: 96, endPoint x: 214, endPoint y: 93, distance: 58.3
click at [214, 93] on div "[DOMAIN_NAME][URL] blog-post-estudios ​" at bounding box center [254, 96] width 266 height 13
type input "e"
type input "es"
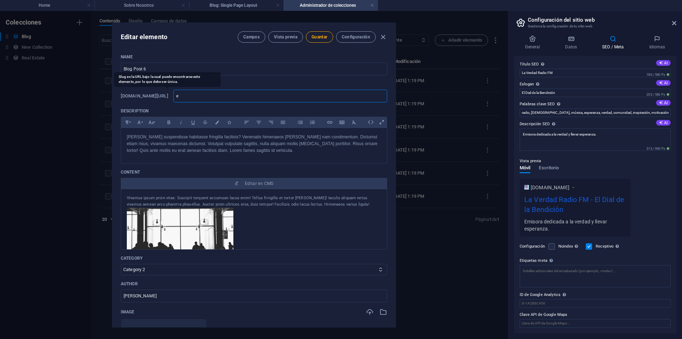
type input "es"
type input "est"
type input "estu"
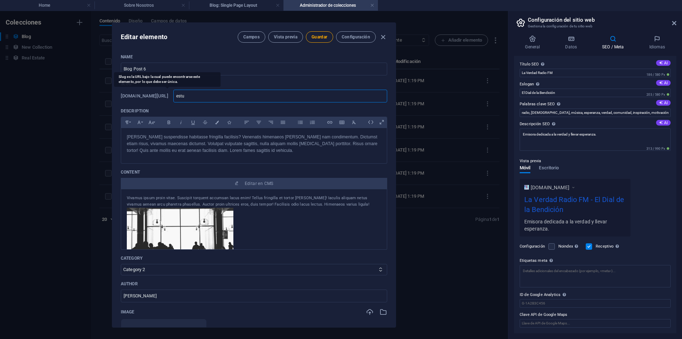
type input "estud"
type input "estudi"
type input "estudio"
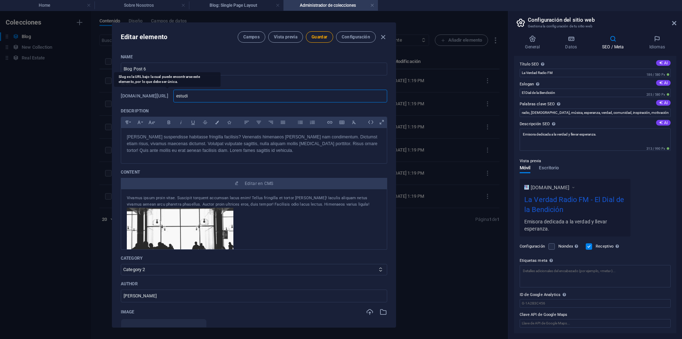
type input "estudio"
type input "estudios"
type input "estudios."
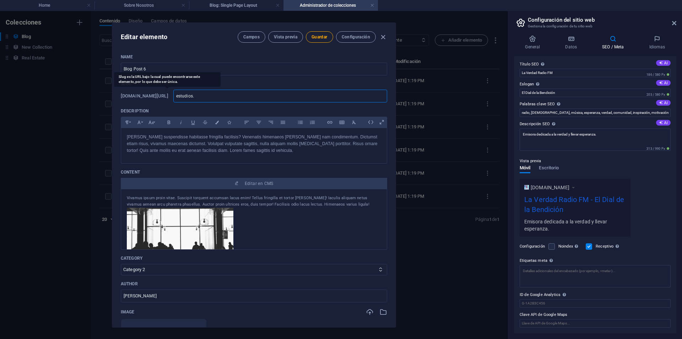
type input "estudios"
type input "estudios."
type input "estudios"
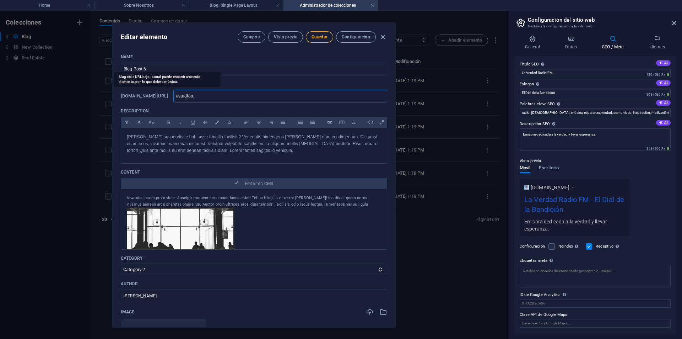
type input "estudios"
type input "estudios-"
type input "estudios"
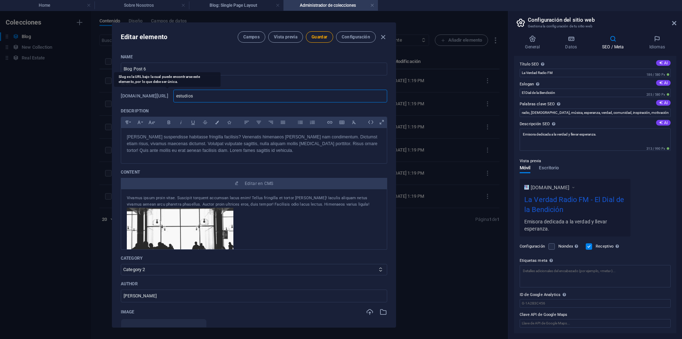
type input "estudios-"
type input "estudios-b"
type input "estudios-bi"
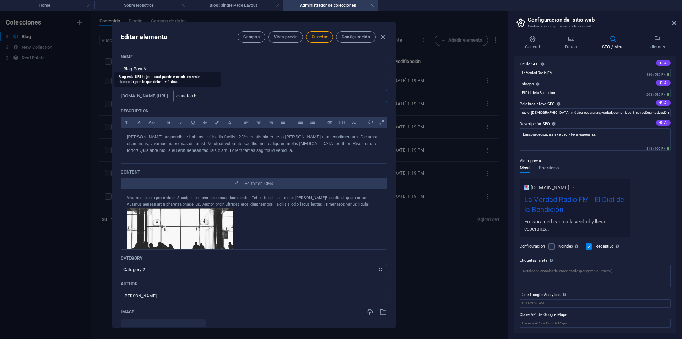
type input "estudios-bi"
type input "estudios-b"
type input "estudios-bí"
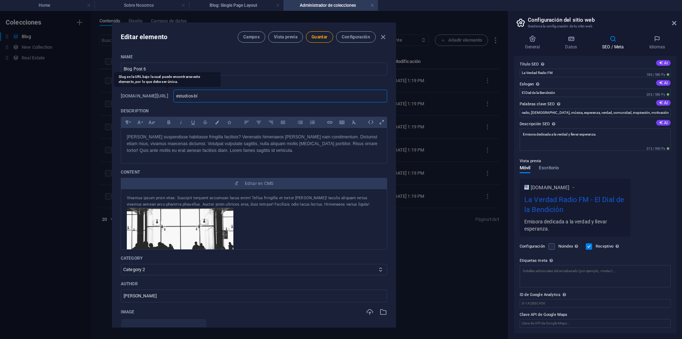
type input "estudios-bíb"
type input "estudios-[DEMOGRAPHIC_DATA]"
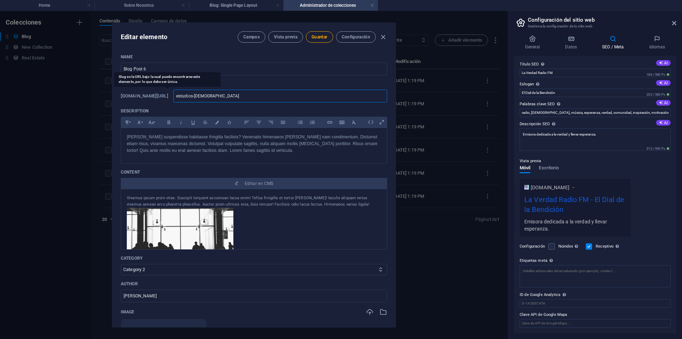
type input "estudios-[DEMOGRAPHIC_DATA]"
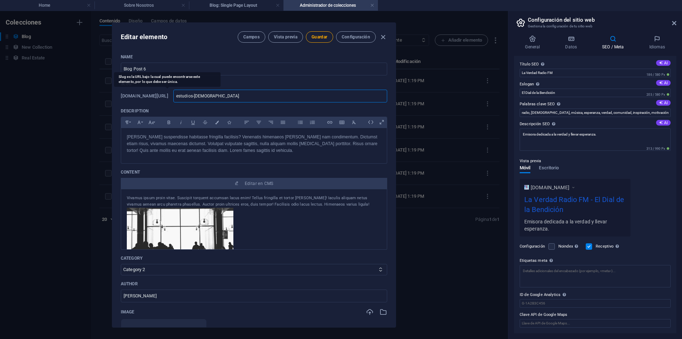
type input "estudios-[DEMOGRAPHIC_DATA]"
type input "estudios-[DEMOGRAPHIC_DATA]-"
type input "estudios-[DEMOGRAPHIC_DATA]-y"
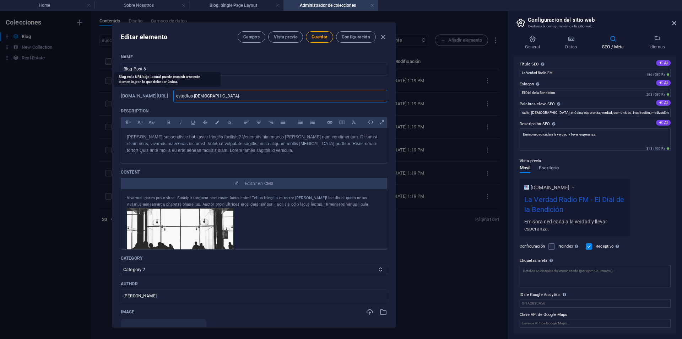
type input "estudios-[DEMOGRAPHIC_DATA]-y"
type input "estudios-[DEMOGRAPHIC_DATA]-y-"
type input "estudios-[DEMOGRAPHIC_DATA]-y-t"
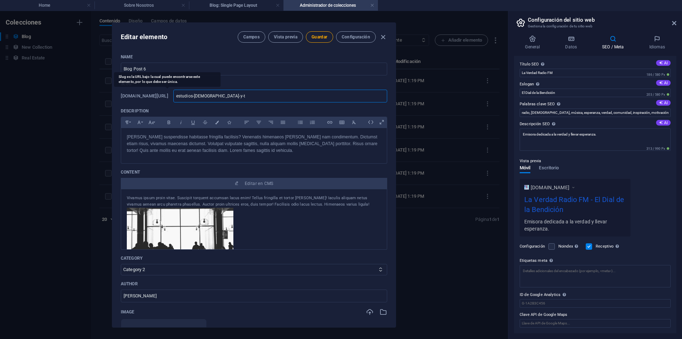
type input "estudios-[DEMOGRAPHIC_DATA]-y-te"
type input "estudios-[DEMOGRAPHIC_DATA]-y-tem"
type input "estudios-[DEMOGRAPHIC_DATA]-y-tema"
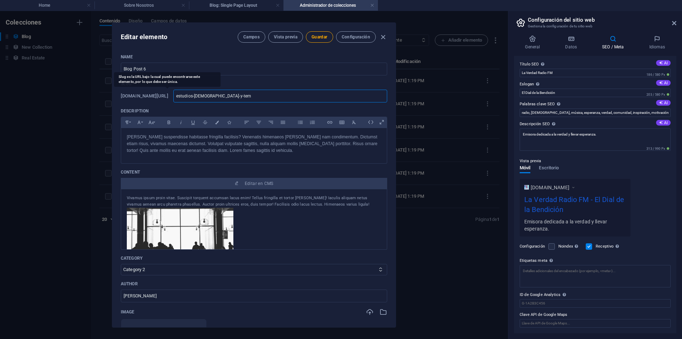
type input "estudios-[DEMOGRAPHIC_DATA]-y-tema"
type input "estudios-[DEMOGRAPHIC_DATA]-y-temas"
type input "estudios-[DEMOGRAPHIC_DATA]-y-temas-"
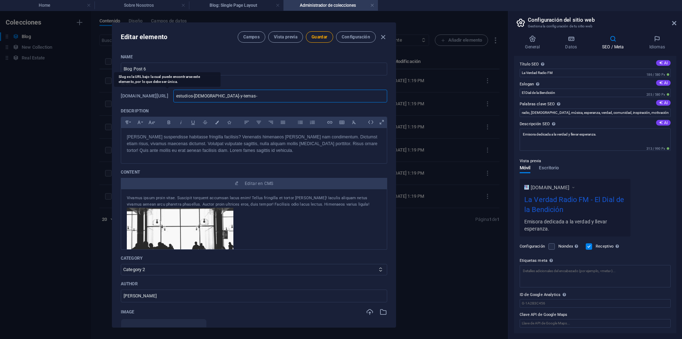
type input "estudios-[DEMOGRAPHIC_DATA]-y-temas-e"
type input "estudios-[DEMOGRAPHIC_DATA]-y-temas-en"
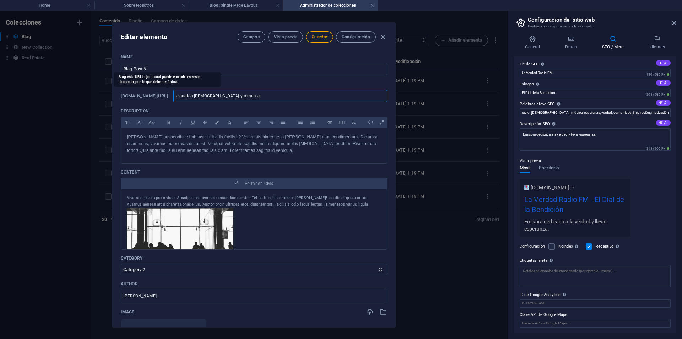
type input "estudios-[DEMOGRAPHIC_DATA]-y-temas-en"
type input "estudios-[DEMOGRAPHIC_DATA]-y-temas-en-"
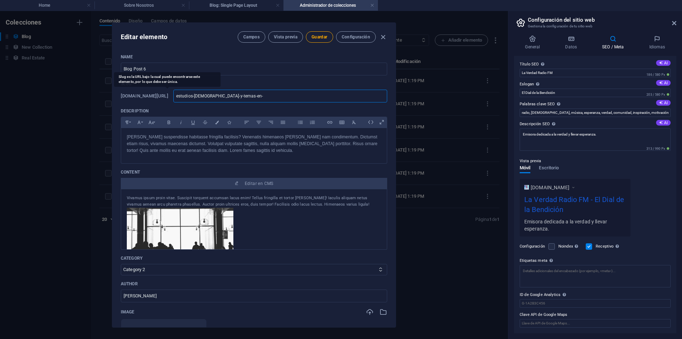
type input "estudios-[DEMOGRAPHIC_DATA]-y-temas-en-e"
type input "estudios-[DEMOGRAPHIC_DATA]-y-temas-en-"
type input "estudios-[DEMOGRAPHIC_DATA]-y-temas-en-g"
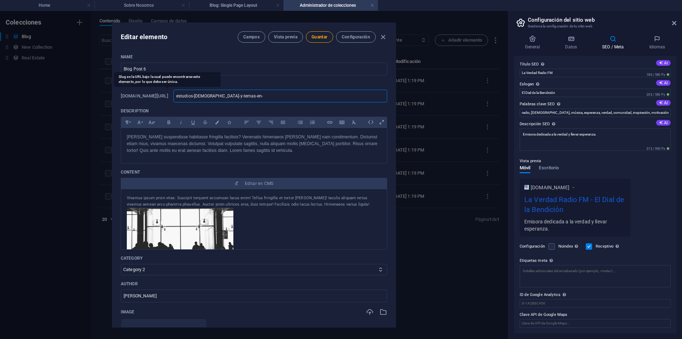
type input "estudios-[DEMOGRAPHIC_DATA]-y-temas-en-g"
type input "estudios-[DEMOGRAPHIC_DATA]-y-temas-en-ge"
type input "estudios-[DEMOGRAPHIC_DATA]-y-temas-en-geb"
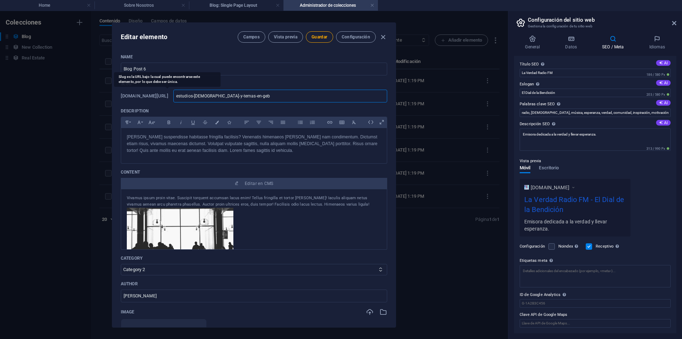
type input "estudios-[DEMOGRAPHIC_DATA]-y-temas-en-gebe"
type input "estudios-[DEMOGRAPHIC_DATA]-y-temas-en-geb"
type input "estudios-[DEMOGRAPHIC_DATA]-y-temas-en-ge"
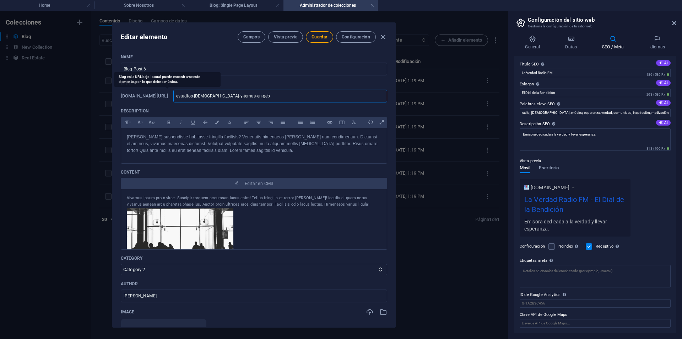
type input "estudios-[DEMOGRAPHIC_DATA]-y-temas-en-ge"
type input "estudios-[DEMOGRAPHIC_DATA]-y-temas-en-gen"
type input "estudios-[DEMOGRAPHIC_DATA]-y-temas-en-gene"
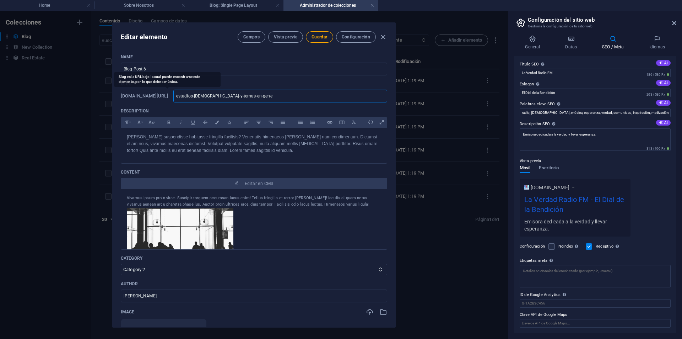
type input "estudios-[DEMOGRAPHIC_DATA]-y-temas-en-gener"
type input "estudios-[DEMOGRAPHIC_DATA]-y-temas-en-genera"
type input "estudios-[DEMOGRAPHIC_DATA]-y-temas-en-general"
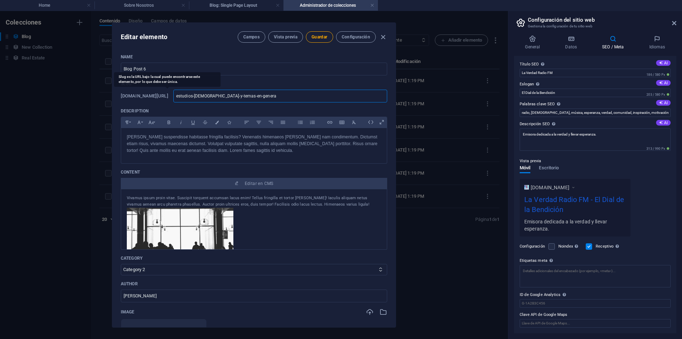
type input "estudios-[DEMOGRAPHIC_DATA]-y-temas-en-general"
type input "estudios-[DEMOGRAPHIC_DATA]-y-temas-en-general-"
type input "estudios-[DEMOGRAPHIC_DATA]-y-temas-en-general"
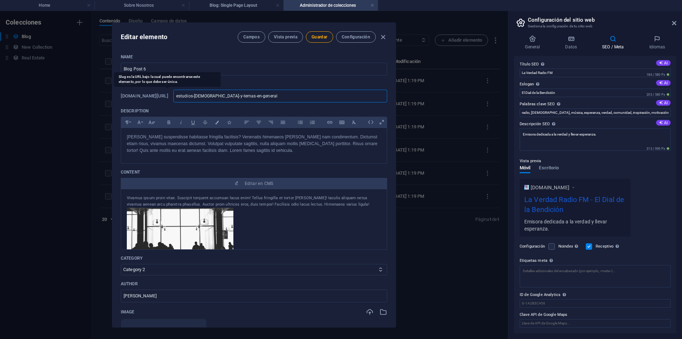
type input "estudios-[DEMOGRAPHIC_DATA]-y-temas--en-general"
click at [279, 97] on input "estudios-[DEMOGRAPHIC_DATA]-y-temas-[DEMOGRAPHIC_DATA]-en-general" at bounding box center [280, 96] width 214 height 13
click at [246, 94] on input "estudios-[DEMOGRAPHIC_DATA]-y-temas-[DEMOGRAPHIC_DATA]-en-general" at bounding box center [280, 96] width 214 height 13
drag, startPoint x: 246, startPoint y: 94, endPoint x: 231, endPoint y: 97, distance: 15.3
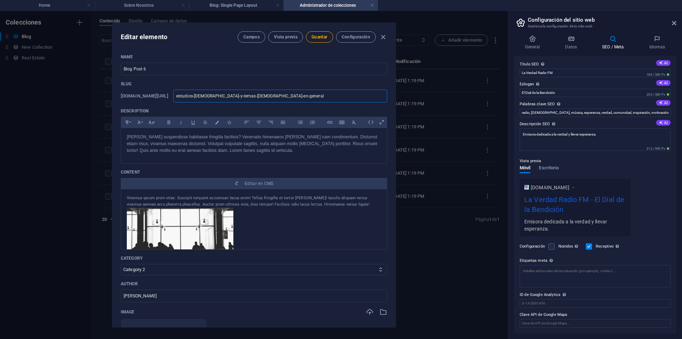
click at [231, 97] on input "estudios-[DEMOGRAPHIC_DATA]-y-temas-[DEMOGRAPHIC_DATA]-en-general" at bounding box center [280, 96] width 214 height 13
click at [247, 97] on input "estudios-[DEMOGRAPHIC_DATA]-y-temas-[DEMOGRAPHIC_DATA]-en-general" at bounding box center [280, 96] width 214 height 13
click at [321, 97] on input "estudios-[DEMOGRAPHIC_DATA]-y-temas-[DEMOGRAPHIC_DATA]-en-general" at bounding box center [280, 96] width 214 height 13
click at [151, 145] on p "[PERSON_NAME] suspendisse habitasse fringilla facilisis? Venenatis himenaeos [P…" at bounding box center [254, 144] width 254 height 21
click at [230, 145] on p "[PERSON_NAME] suspendisse habitasse fringilla facilisis? Venenatis himenaeos [P…" at bounding box center [254, 144] width 254 height 21
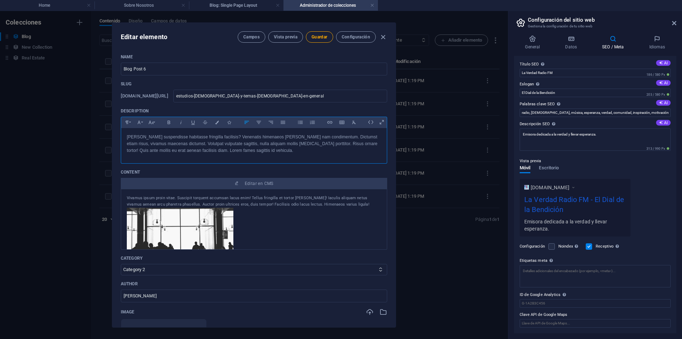
click at [245, 149] on p "[PERSON_NAME] suspendisse habitasse fringilla facilisis? Venenatis himenaeos [P…" at bounding box center [254, 144] width 254 height 21
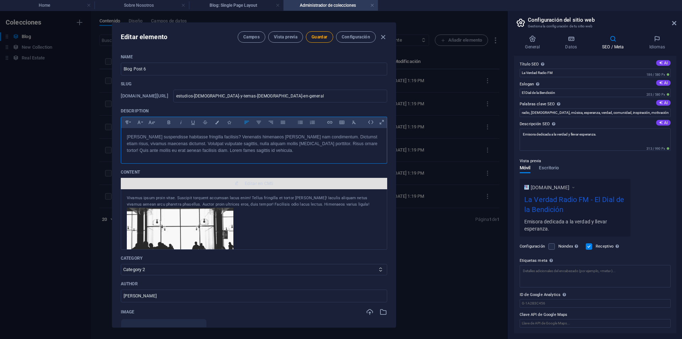
click at [259, 184] on span "Editar en CMS" at bounding box center [259, 183] width 29 height 6
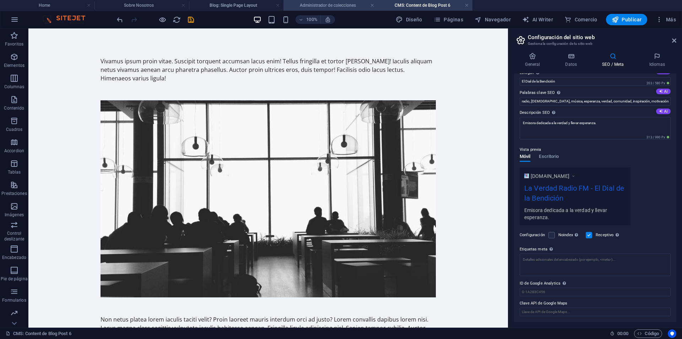
click at [337, 5] on h4 "Administrador de colecciones" at bounding box center [330, 5] width 94 height 8
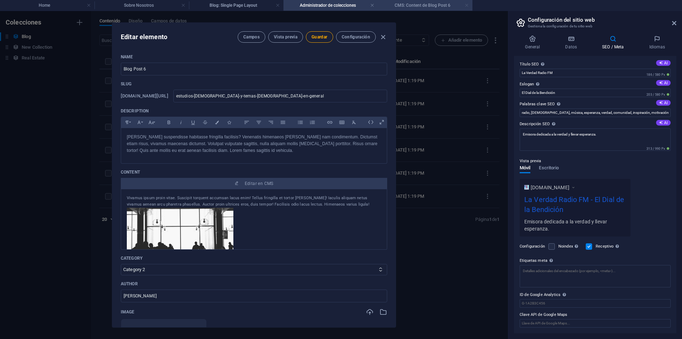
click at [467, 5] on link at bounding box center [467, 5] width 4 height 7
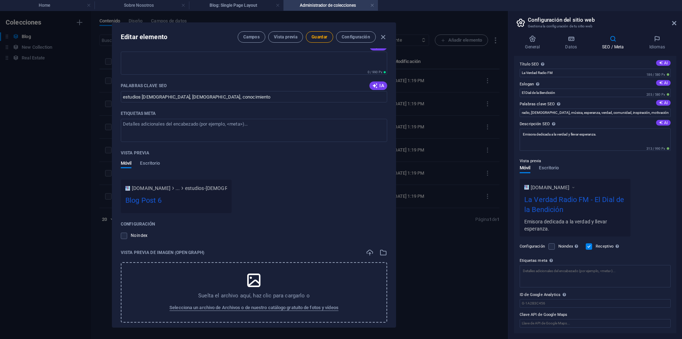
scroll to position [569, 0]
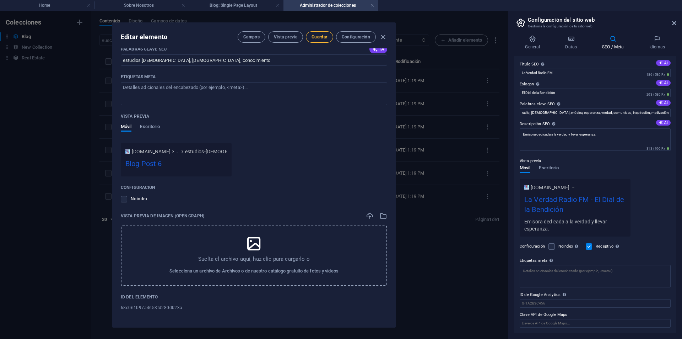
click at [320, 36] on span "Guardar" at bounding box center [320, 37] width 16 height 6
click at [289, 37] on span "Vista previa" at bounding box center [285, 37] width 23 height 6
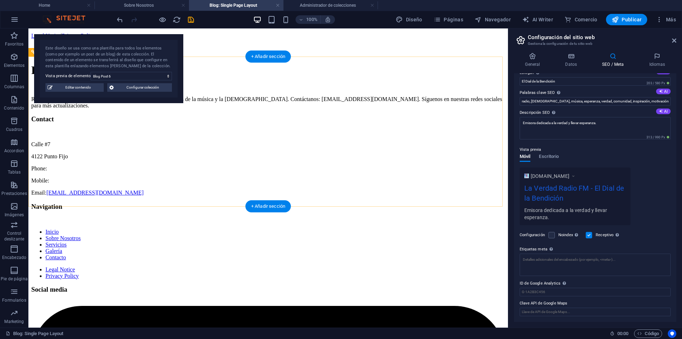
scroll to position [0, 0]
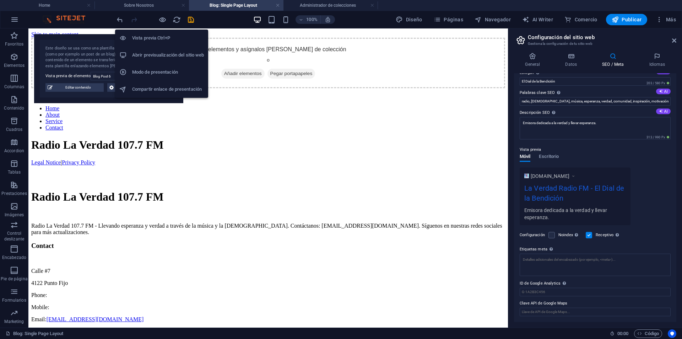
click at [186, 54] on h6 "Abrir previsualización del sitio web" at bounding box center [168, 55] width 72 height 9
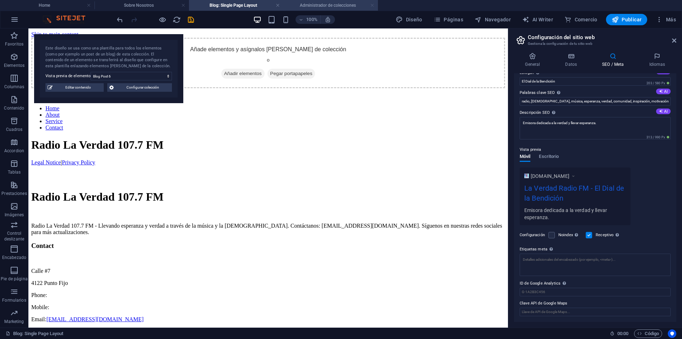
click at [373, 4] on link at bounding box center [372, 5] width 4 height 7
click at [275, 4] on h4 "Blog: Single Page Layout" at bounding box center [236, 5] width 94 height 8
click at [277, 5] on link at bounding box center [278, 5] width 4 height 7
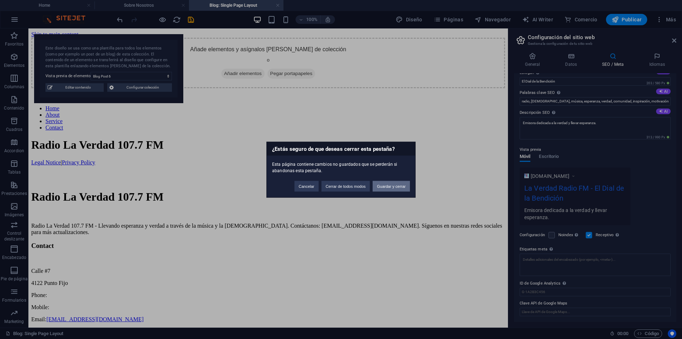
click at [385, 185] on button "Guardar y cerrar" at bounding box center [391, 185] width 37 height 11
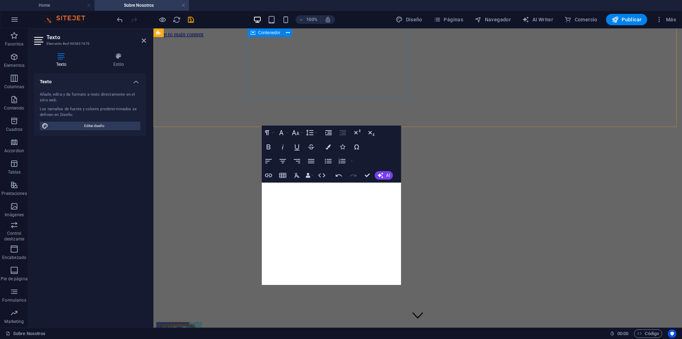
scroll to position [340, 0]
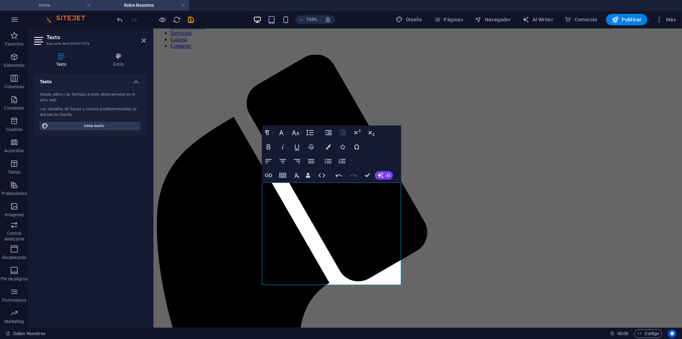
drag, startPoint x: 52, startPoint y: 2, endPoint x: 264, endPoint y: 61, distance: 219.2
click at [52, 2] on h4 "Home" at bounding box center [47, 5] width 94 height 8
click at [139, 1] on li "Sobre Nosotros" at bounding box center [141, 5] width 94 height 11
click at [140, 6] on h4 "Sobre Nosotros" at bounding box center [141, 5] width 94 height 8
click at [148, 4] on h4 "Sobre Nosotros" at bounding box center [141, 5] width 94 height 8
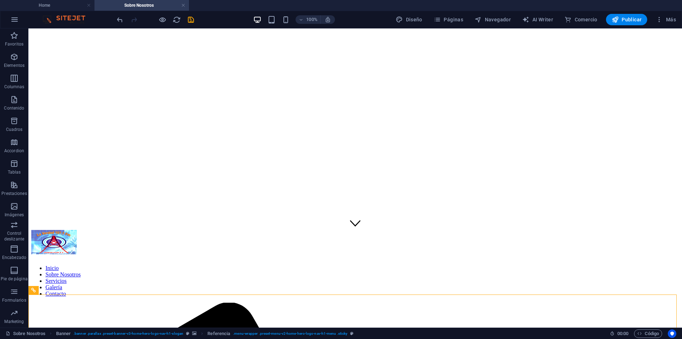
scroll to position [0, 0]
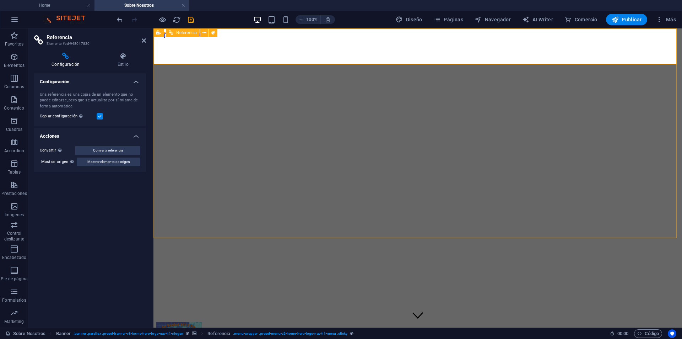
click at [201, 33] on button at bounding box center [204, 32] width 9 height 9
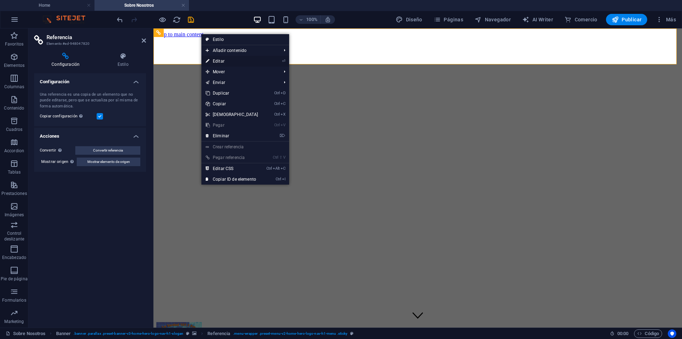
click at [226, 60] on link "⏎ Editar" at bounding box center [231, 61] width 61 height 11
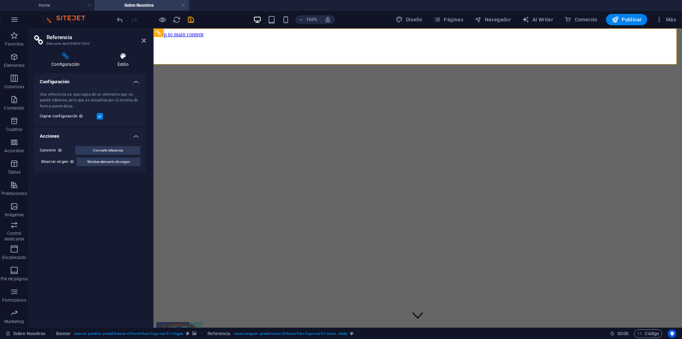
click at [124, 55] on icon at bounding box center [123, 56] width 46 height 7
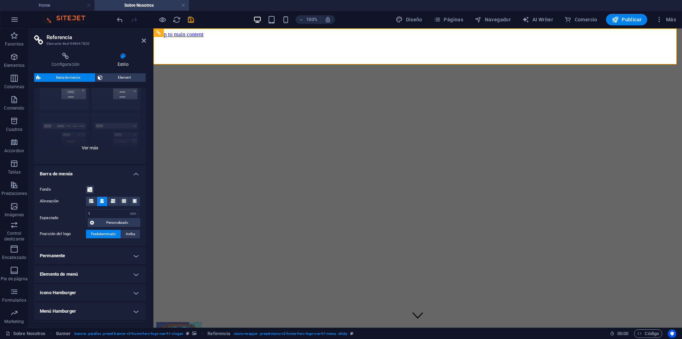
scroll to position [88, 0]
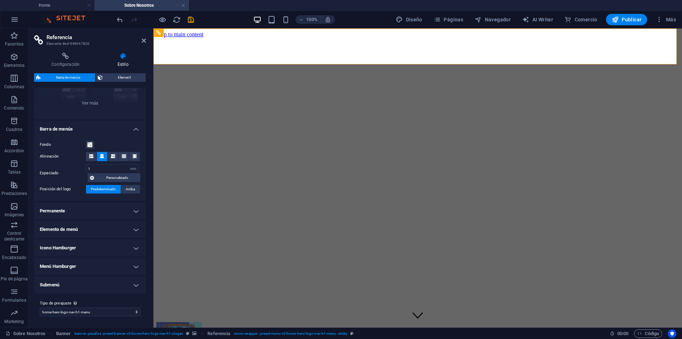
click at [124, 209] on h4 "Permanente" at bounding box center [90, 210] width 112 height 17
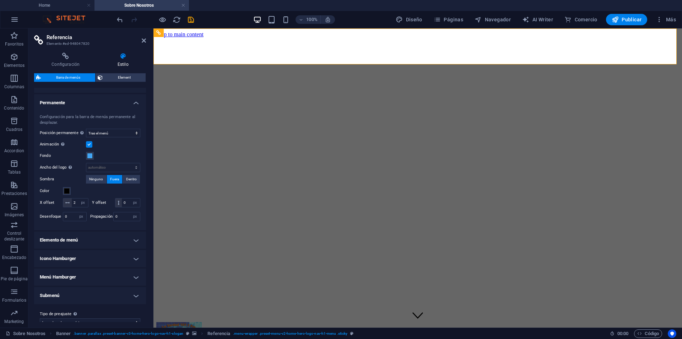
scroll to position [216, 0]
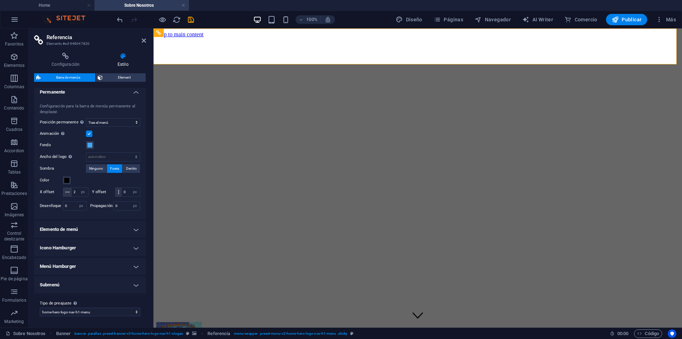
click at [126, 231] on h4 "Elemento de menú" at bounding box center [90, 229] width 112 height 17
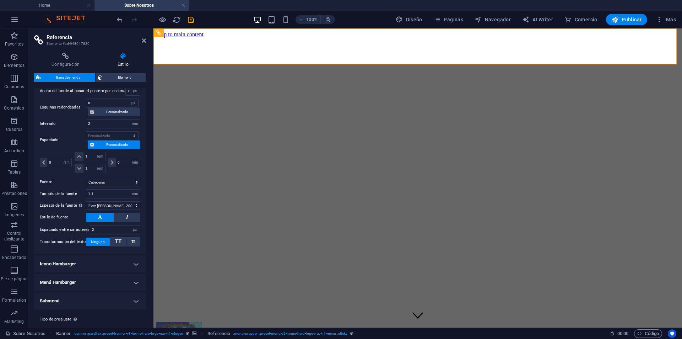
scroll to position [477, 0]
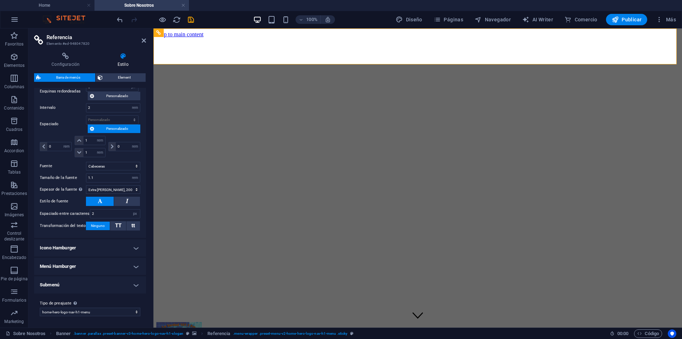
click at [126, 245] on h4 "Icono Hamburger" at bounding box center [90, 247] width 112 height 17
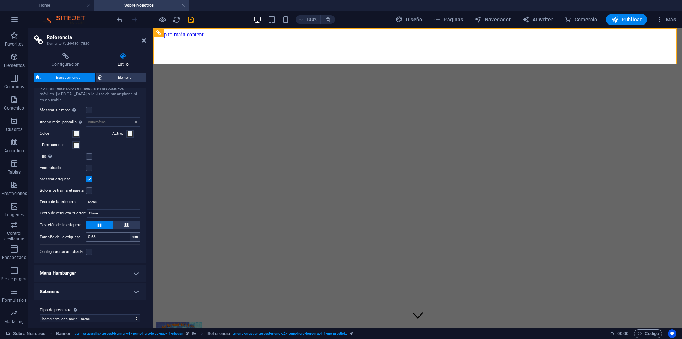
scroll to position [652, 0]
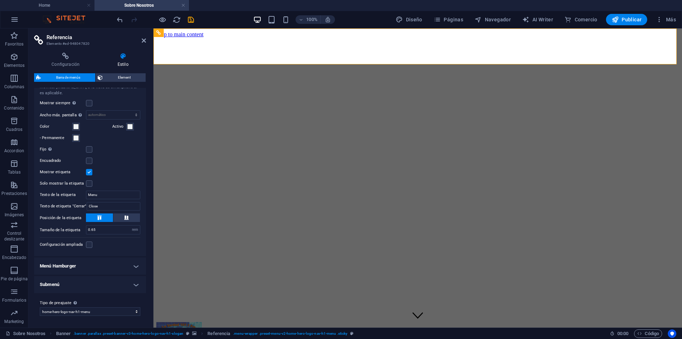
click at [127, 265] on h4 "Menú Hamburger" at bounding box center [90, 265] width 112 height 17
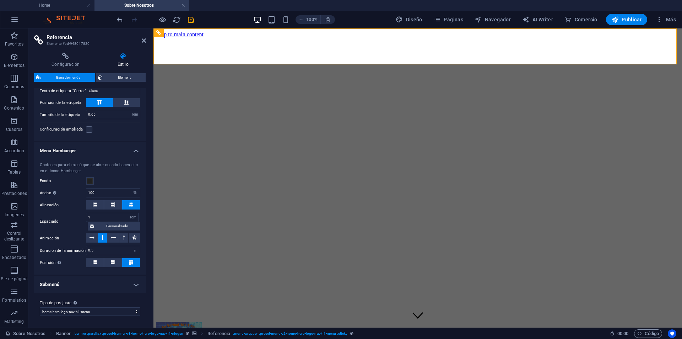
scroll to position [767, 0]
click at [122, 285] on h4 "Submenú" at bounding box center [90, 284] width 112 height 17
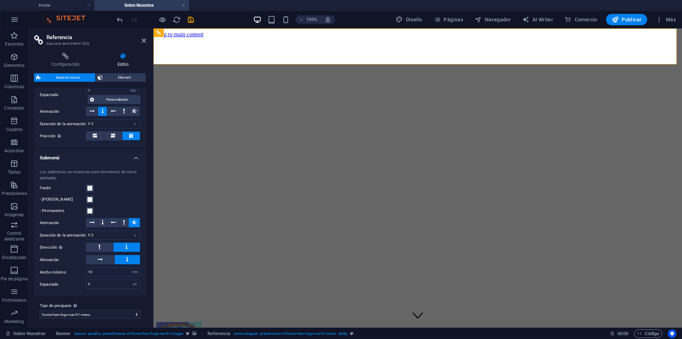
scroll to position [896, 0]
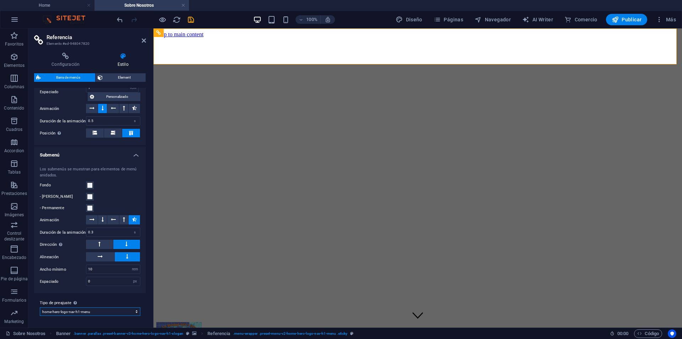
click at [137, 311] on select "[PERSON_NAME] xxl wide border home-hero-logo-nav-h1-slogan-menu home-hero-logo-…" at bounding box center [90, 311] width 101 height 9
click at [136, 311] on select "[PERSON_NAME] xxl wide border home-hero-logo-nav-h1-slogan-menu home-hero-logo-…" at bounding box center [90, 311] width 101 height 9
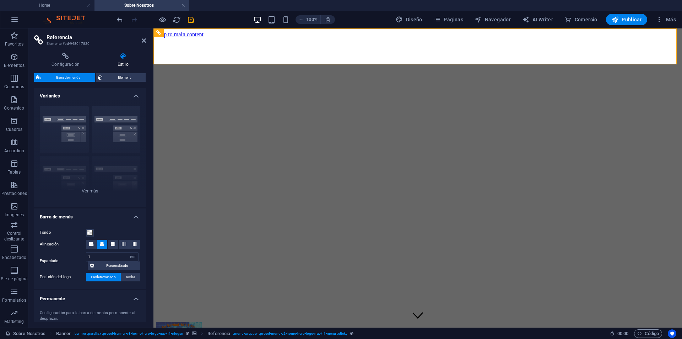
scroll to position [0, 0]
click at [56, 61] on h4 "Configuración" at bounding box center [67, 60] width 66 height 15
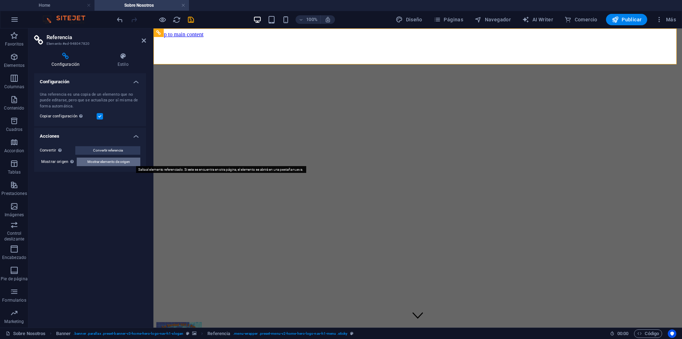
drag, startPoint x: 134, startPoint y: 162, endPoint x: 193, endPoint y: 22, distance: 151.7
click at [134, 162] on button "Mostrar elemento de origen" at bounding box center [109, 161] width 64 height 9
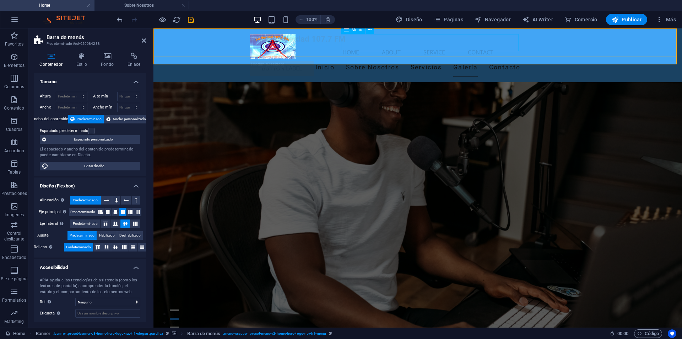
scroll to position [8649, 0]
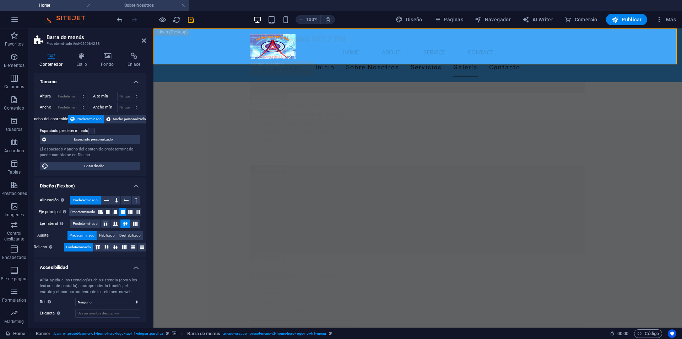
click at [135, 6] on h4 "Sobre Nosotros" at bounding box center [141, 5] width 94 height 8
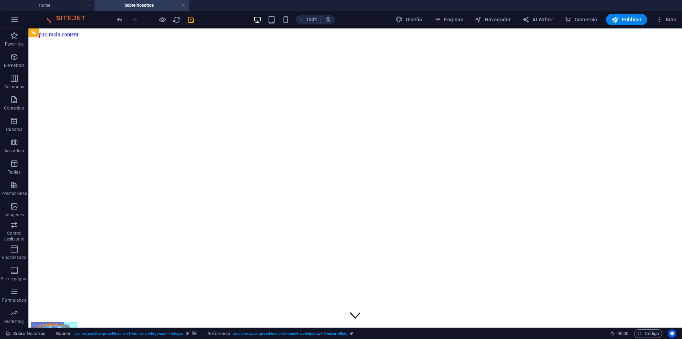
scroll to position [0, 0]
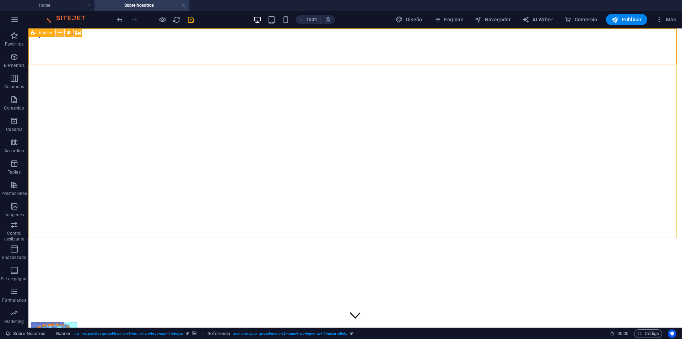
click at [60, 33] on icon at bounding box center [60, 32] width 4 height 7
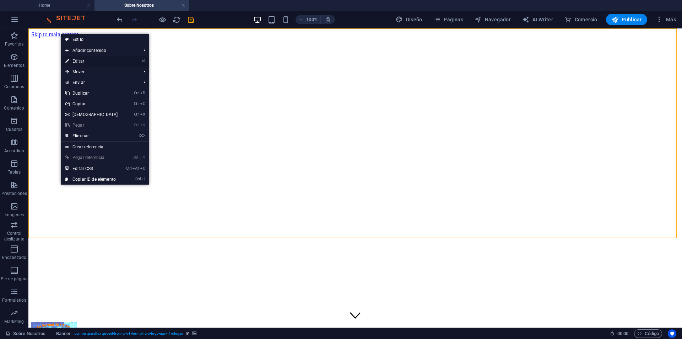
drag, startPoint x: 75, startPoint y: 61, endPoint x: 50, endPoint y: 95, distance: 41.7
click at [75, 61] on link "⏎ Editar" at bounding box center [91, 61] width 61 height 11
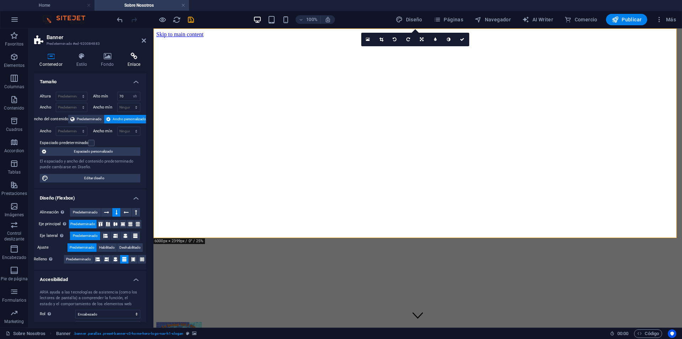
click at [125, 57] on icon at bounding box center [134, 56] width 24 height 7
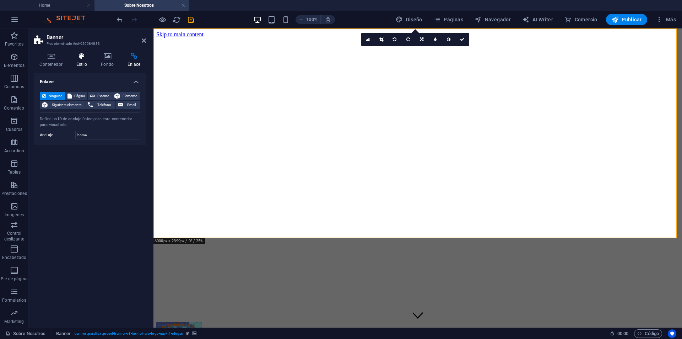
click at [78, 60] on h4 "Estilo" at bounding box center [83, 60] width 25 height 15
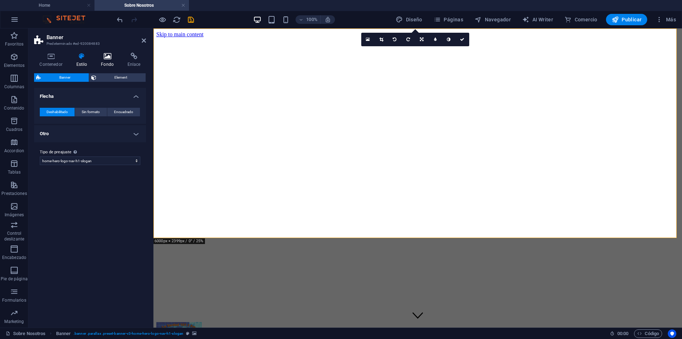
click at [107, 57] on icon at bounding box center [108, 56] width 24 height 7
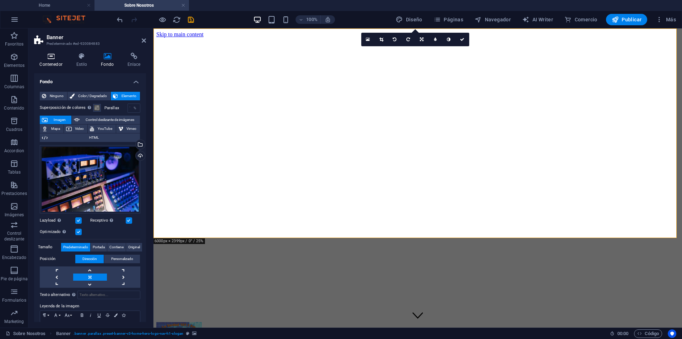
click at [45, 57] on icon at bounding box center [51, 56] width 34 height 7
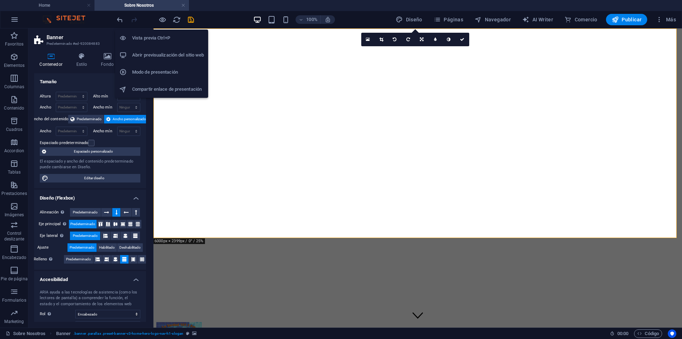
click at [163, 53] on h6 "Abrir previsualización del sitio web" at bounding box center [168, 55] width 72 height 9
